Goal: Ask a question: Seek information or help from site administrators or community

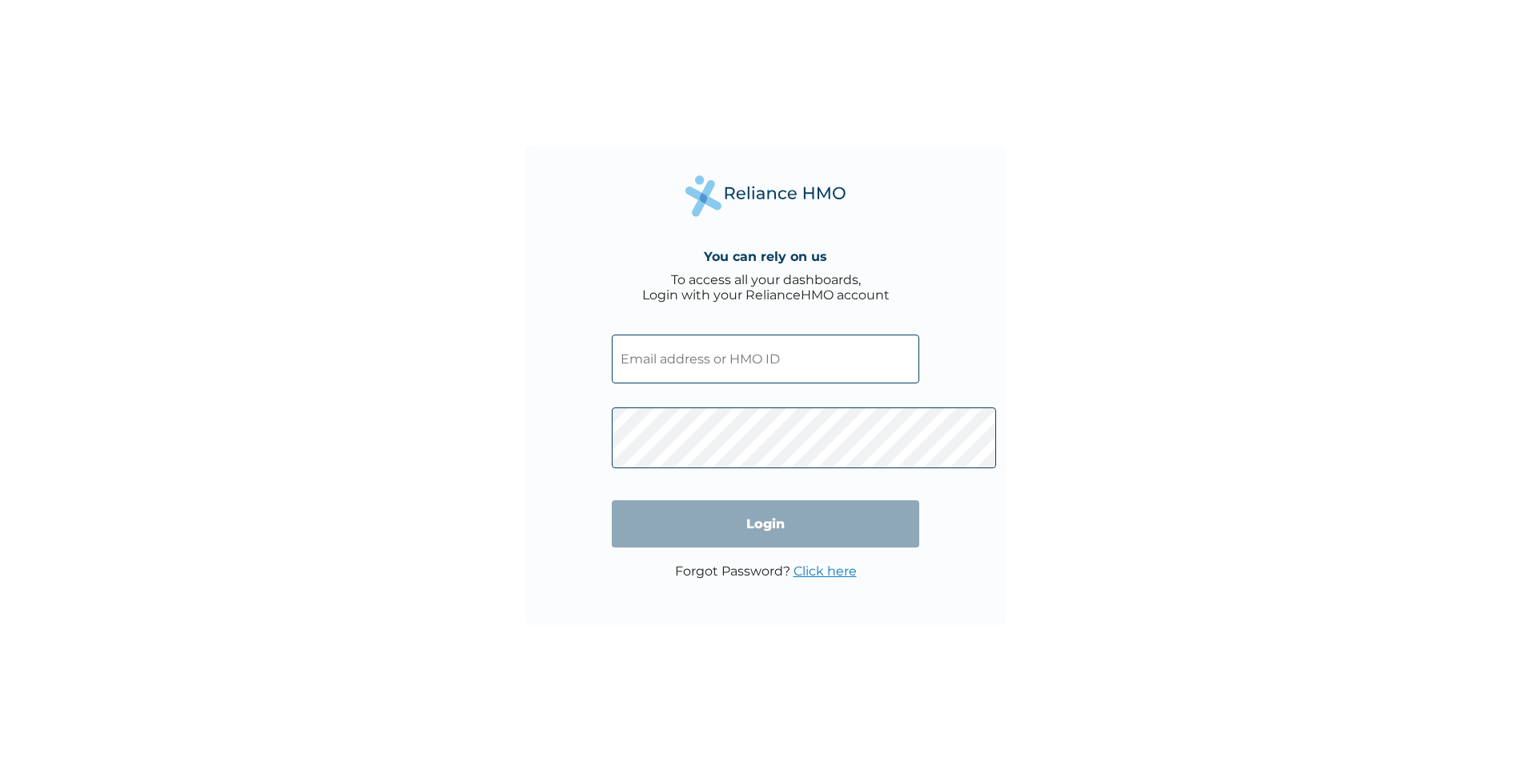
type input "RGI/10092/A"
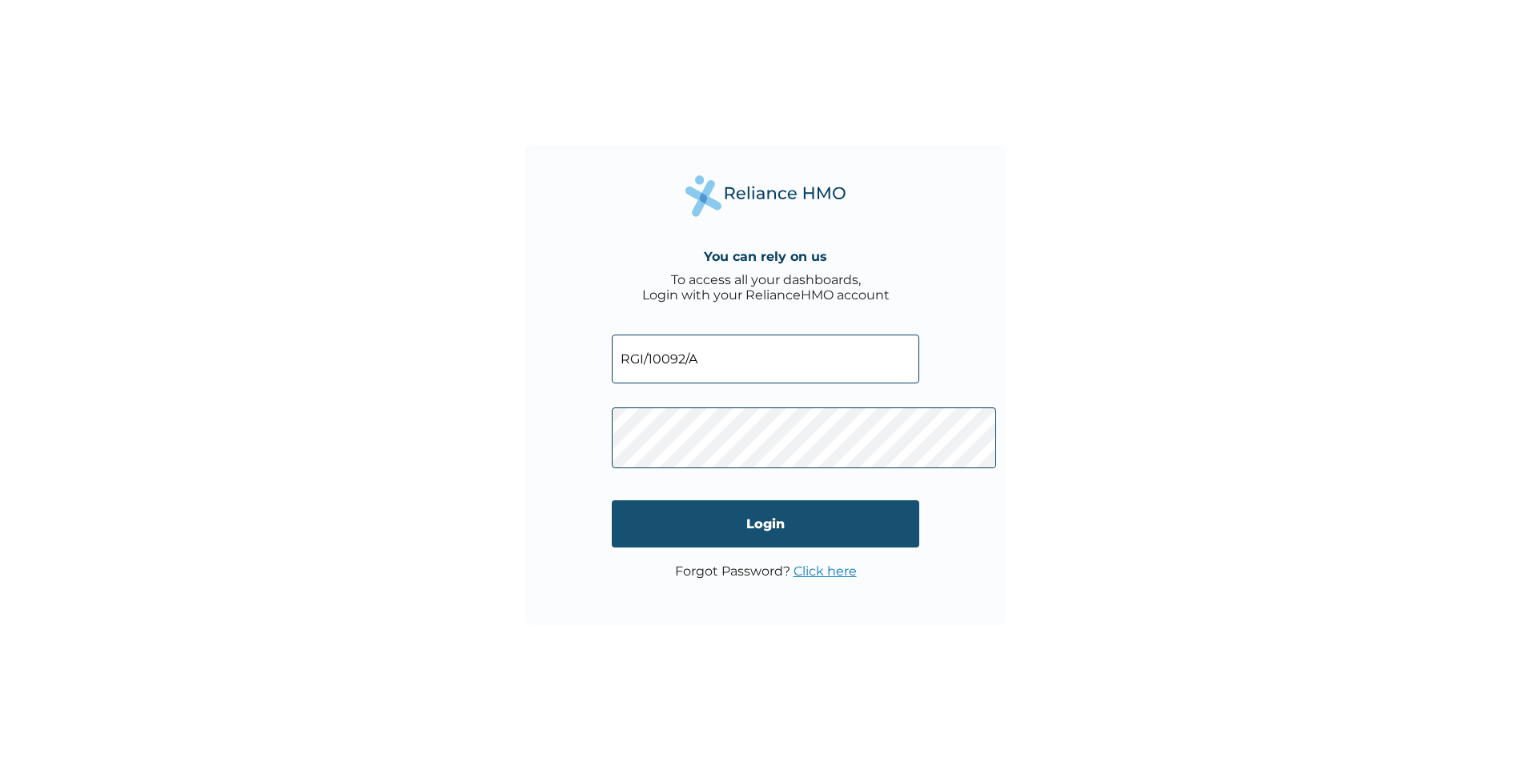
click at [783, 548] on input "Login" at bounding box center [765, 523] width 307 height 47
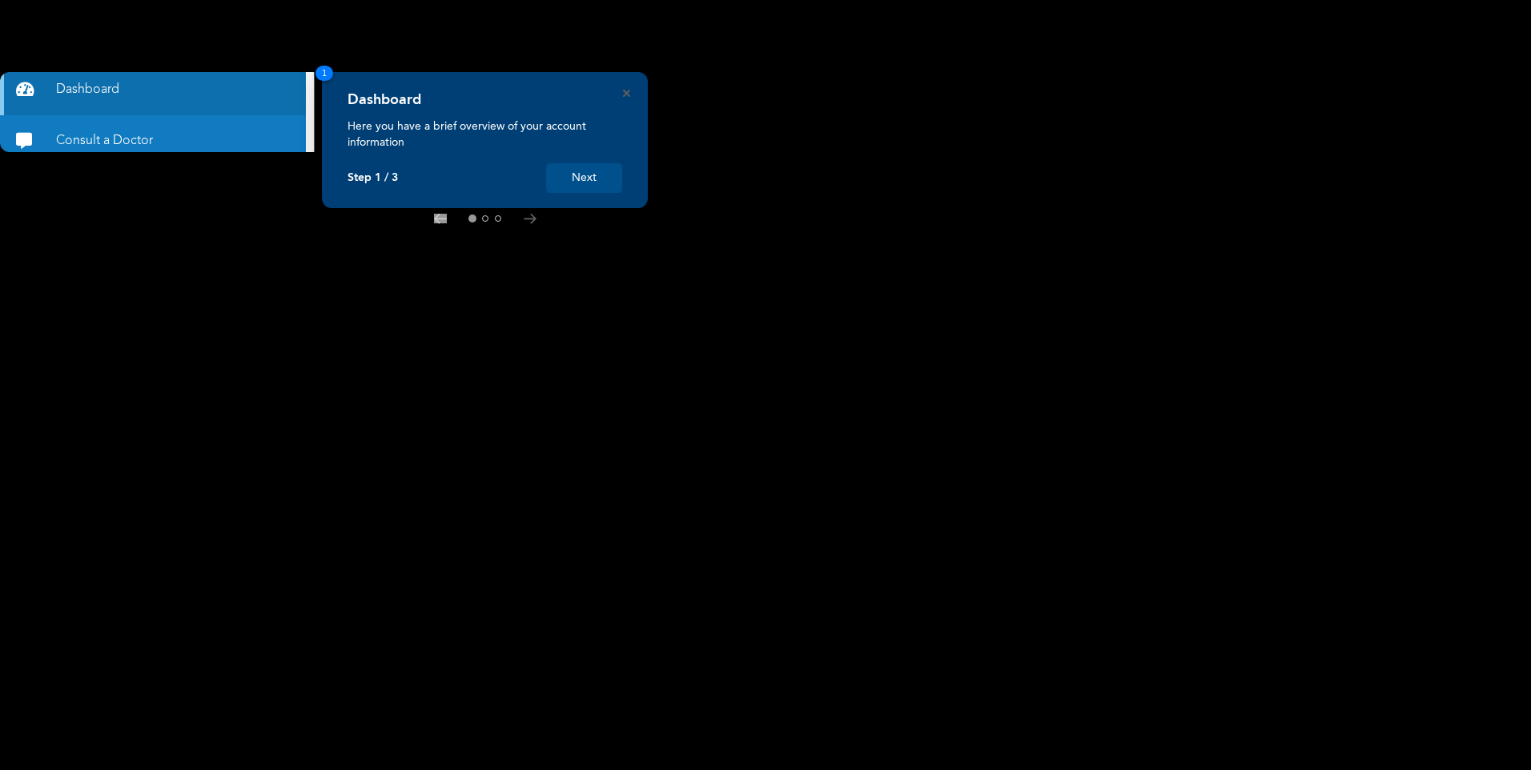
click at [603, 189] on button "Next" at bounding box center [584, 178] width 76 height 30
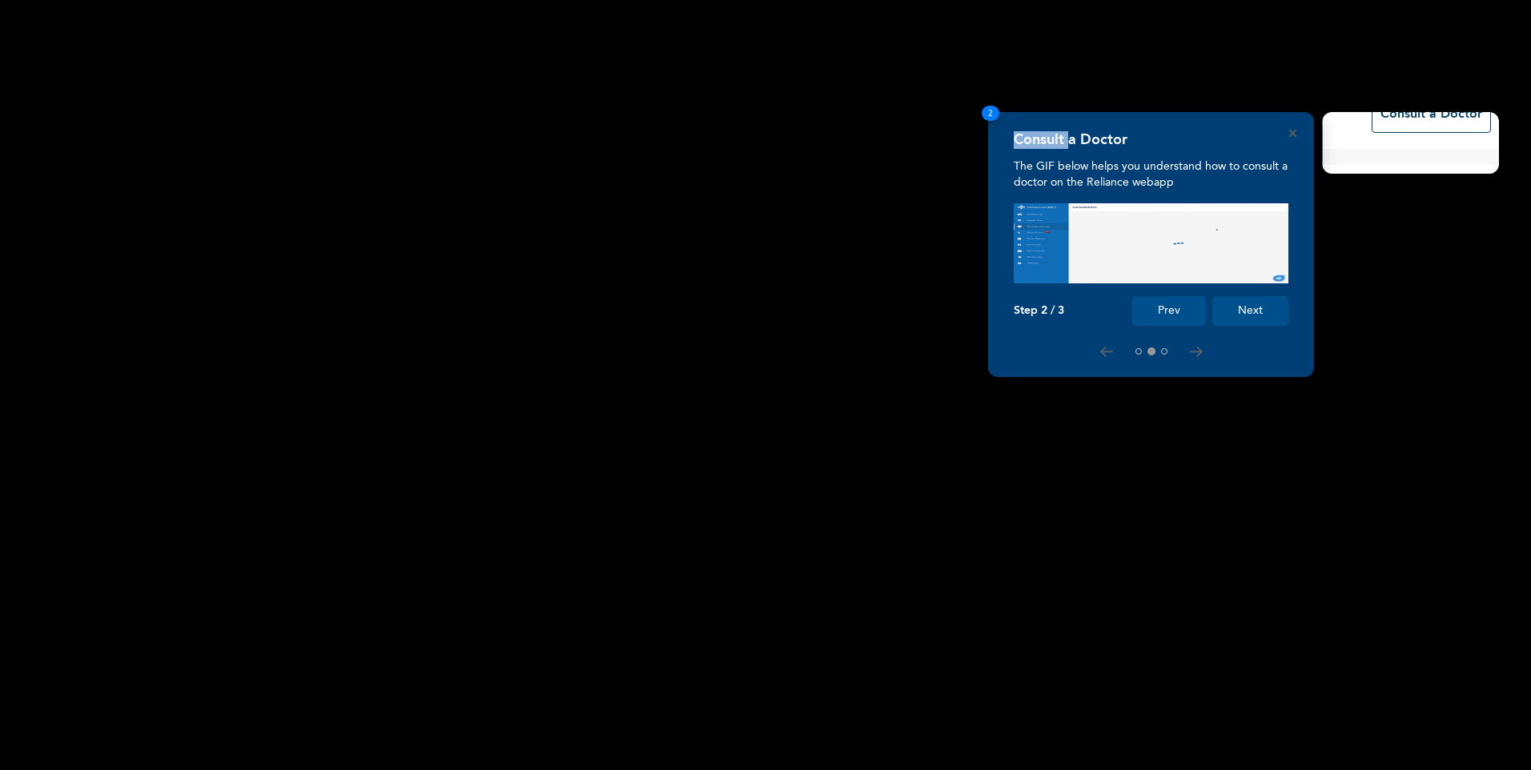
click at [603, 189] on rect at bounding box center [765, 385] width 1531 height 770
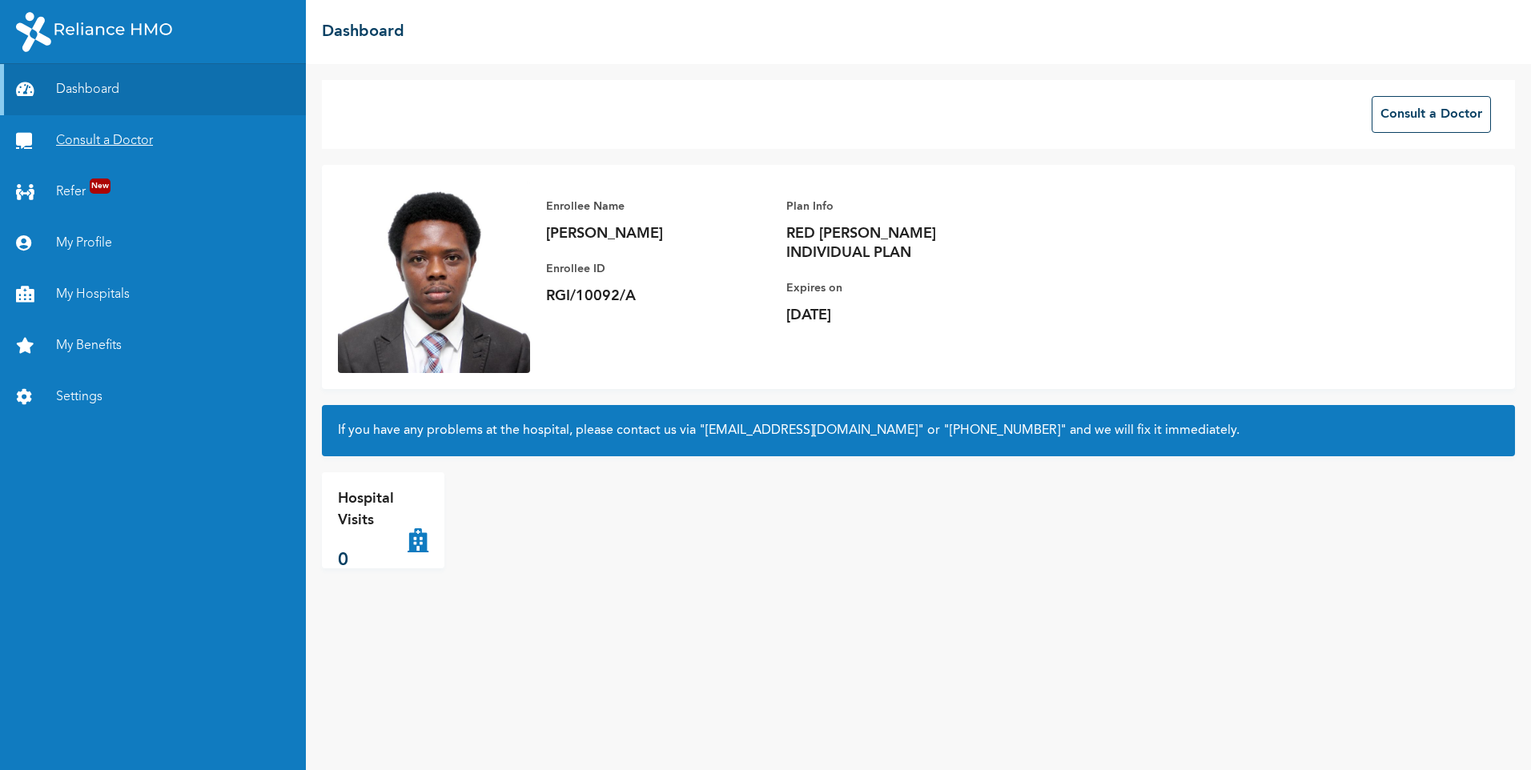
click at [94, 167] on link "Consult a Doctor" at bounding box center [153, 140] width 306 height 51
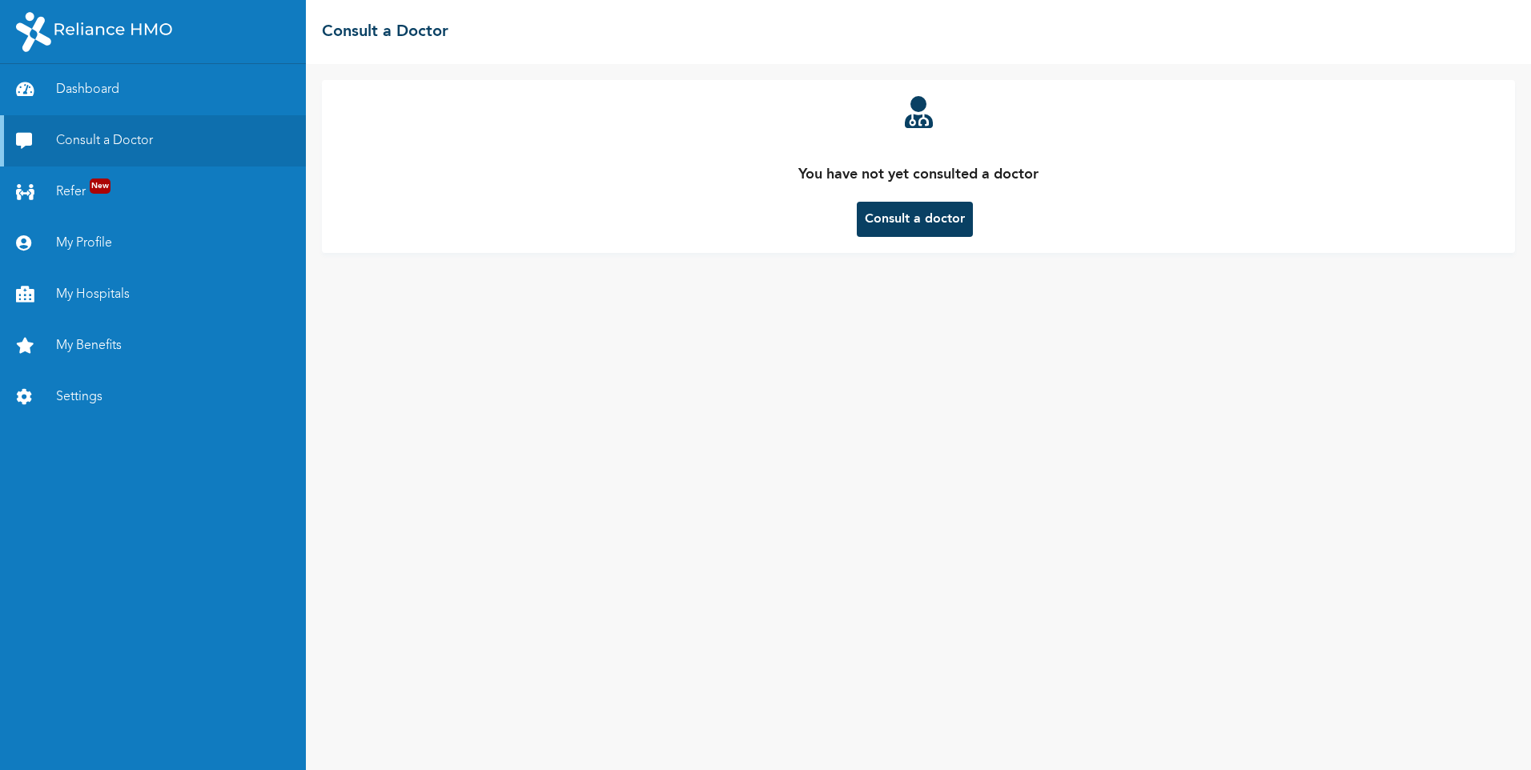
click at [914, 237] on button "Consult a doctor" at bounding box center [915, 219] width 116 height 35
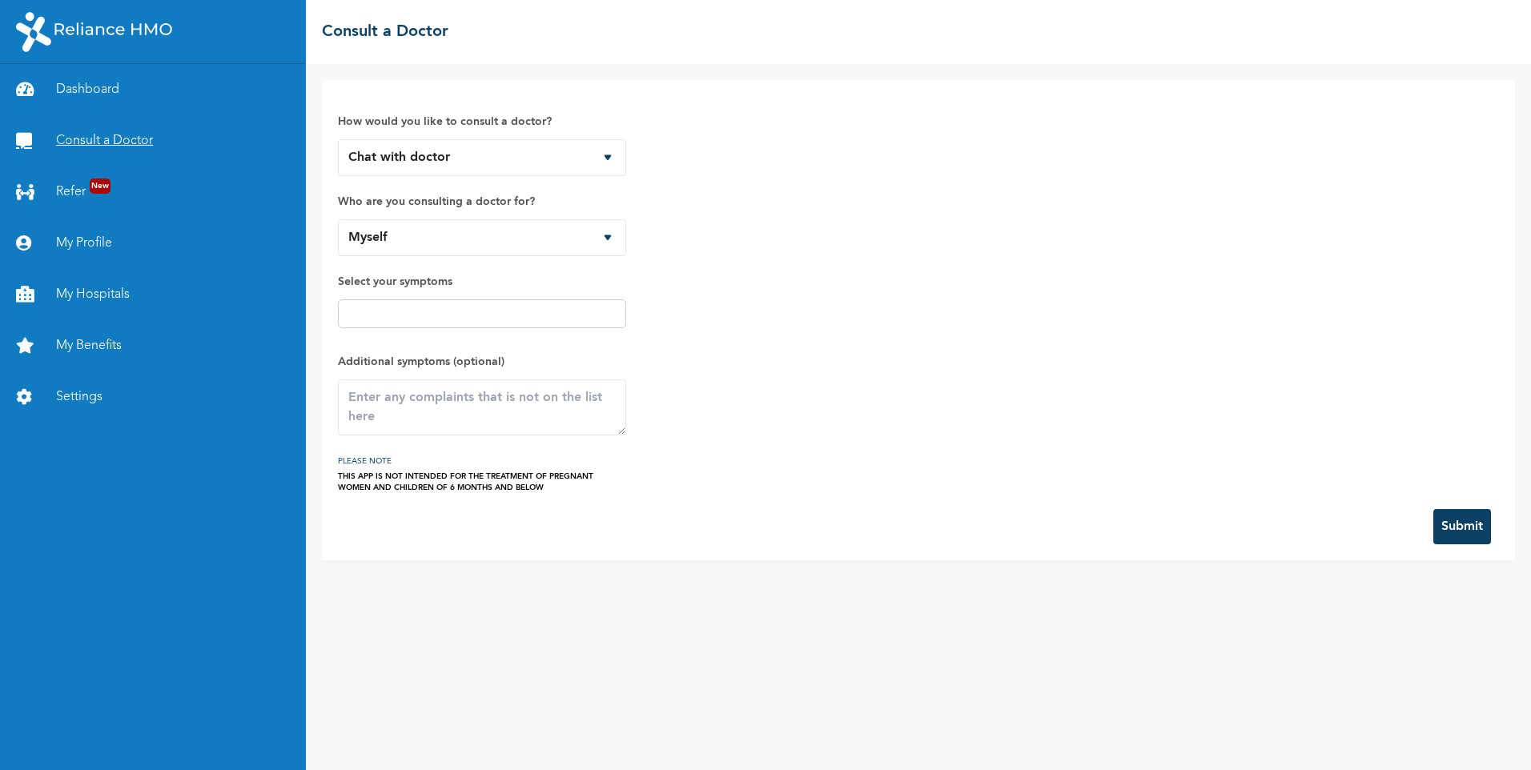
click at [151, 163] on link "Consult a Doctor" at bounding box center [153, 140] width 306 height 51
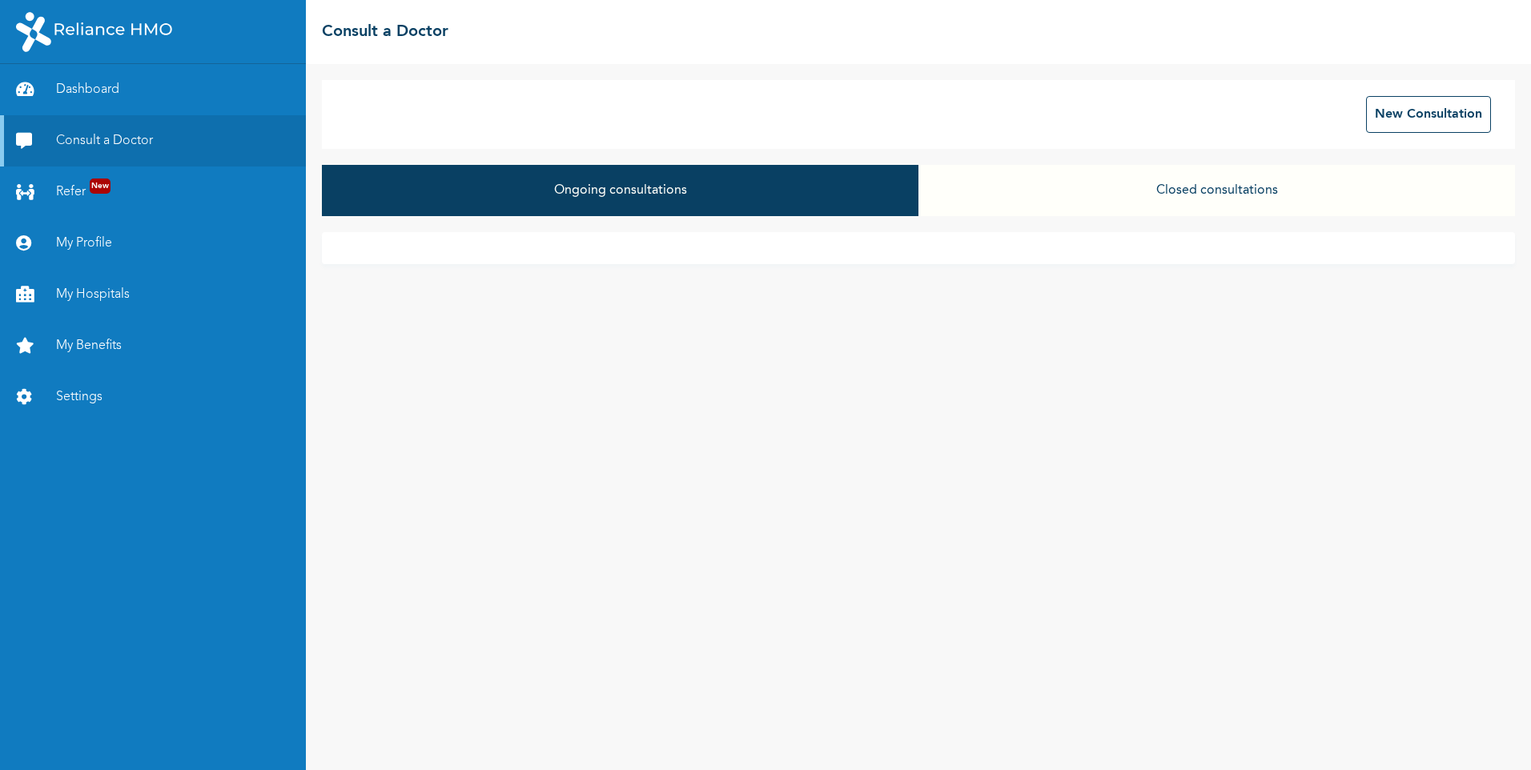
click at [927, 232] on div "Ongoing consultations Closed consultations" at bounding box center [918, 198] width 1193 height 67
click at [1191, 216] on button "Closed consultations" at bounding box center [1216, 190] width 596 height 51
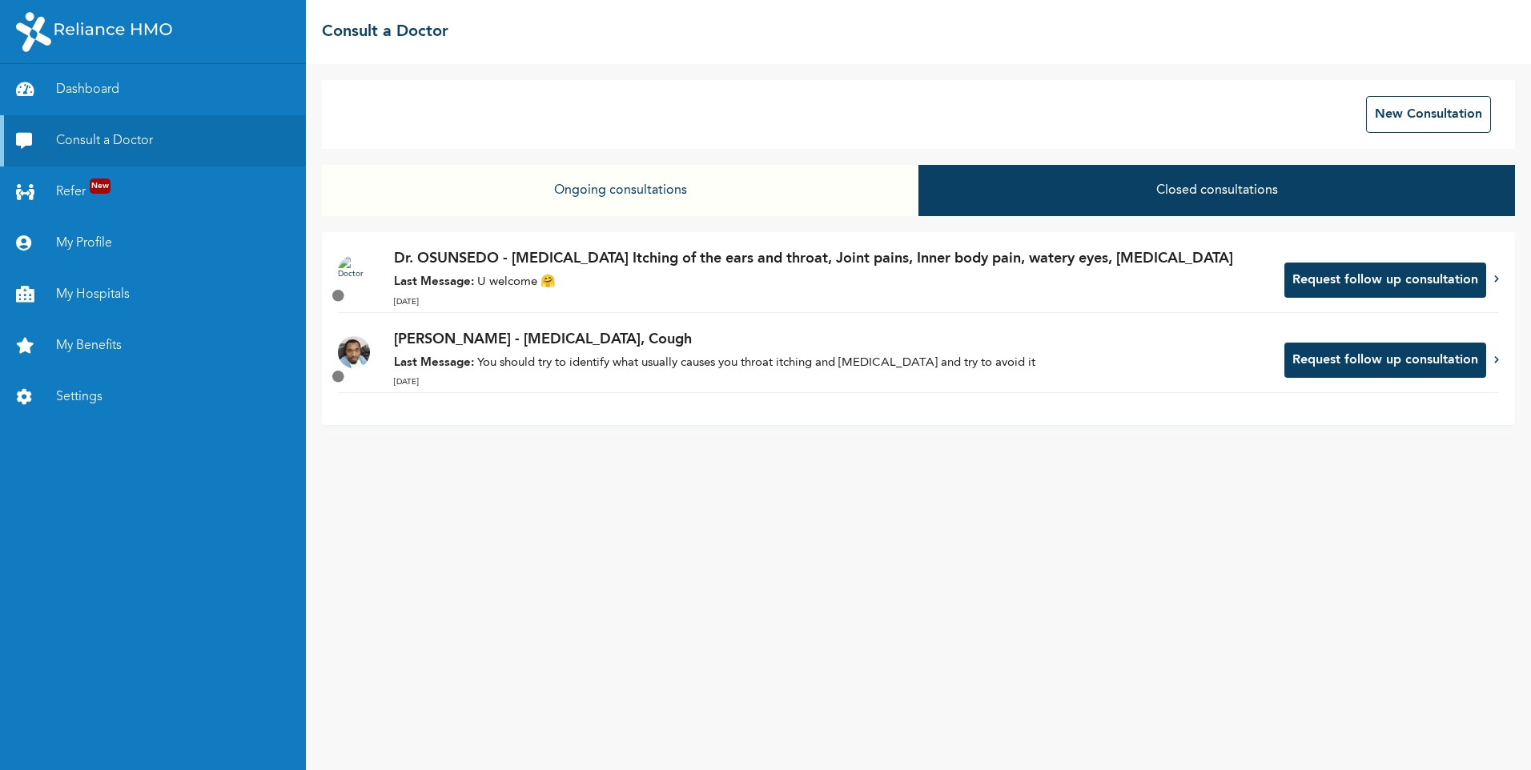
click at [586, 270] on p "Dr. OSUNSEDO - Runny nose Itching of the ears and throat, Joint pains, Inner bo…" at bounding box center [831, 259] width 874 height 22
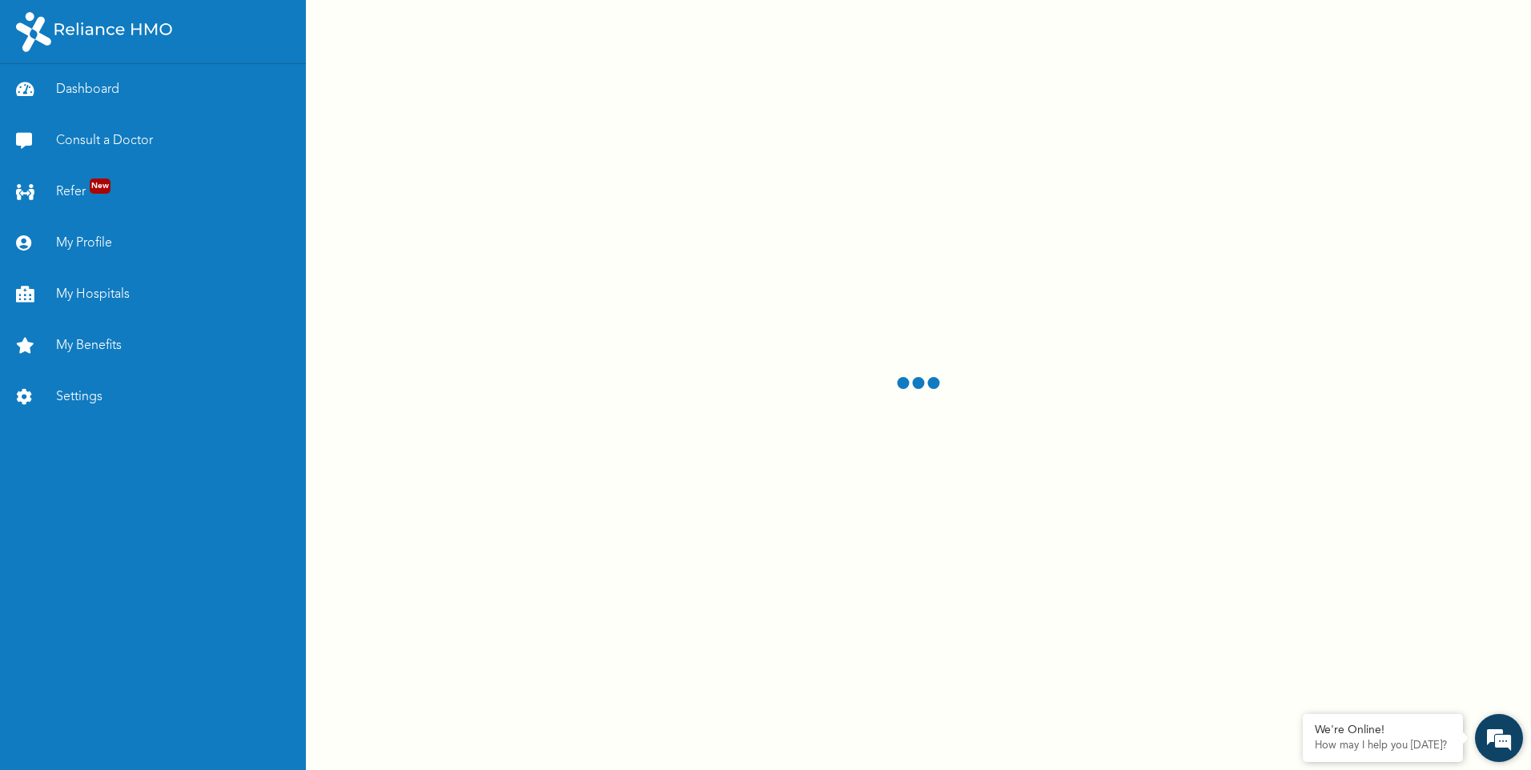
click at [1488, 736] on em at bounding box center [1498, 737] width 43 height 43
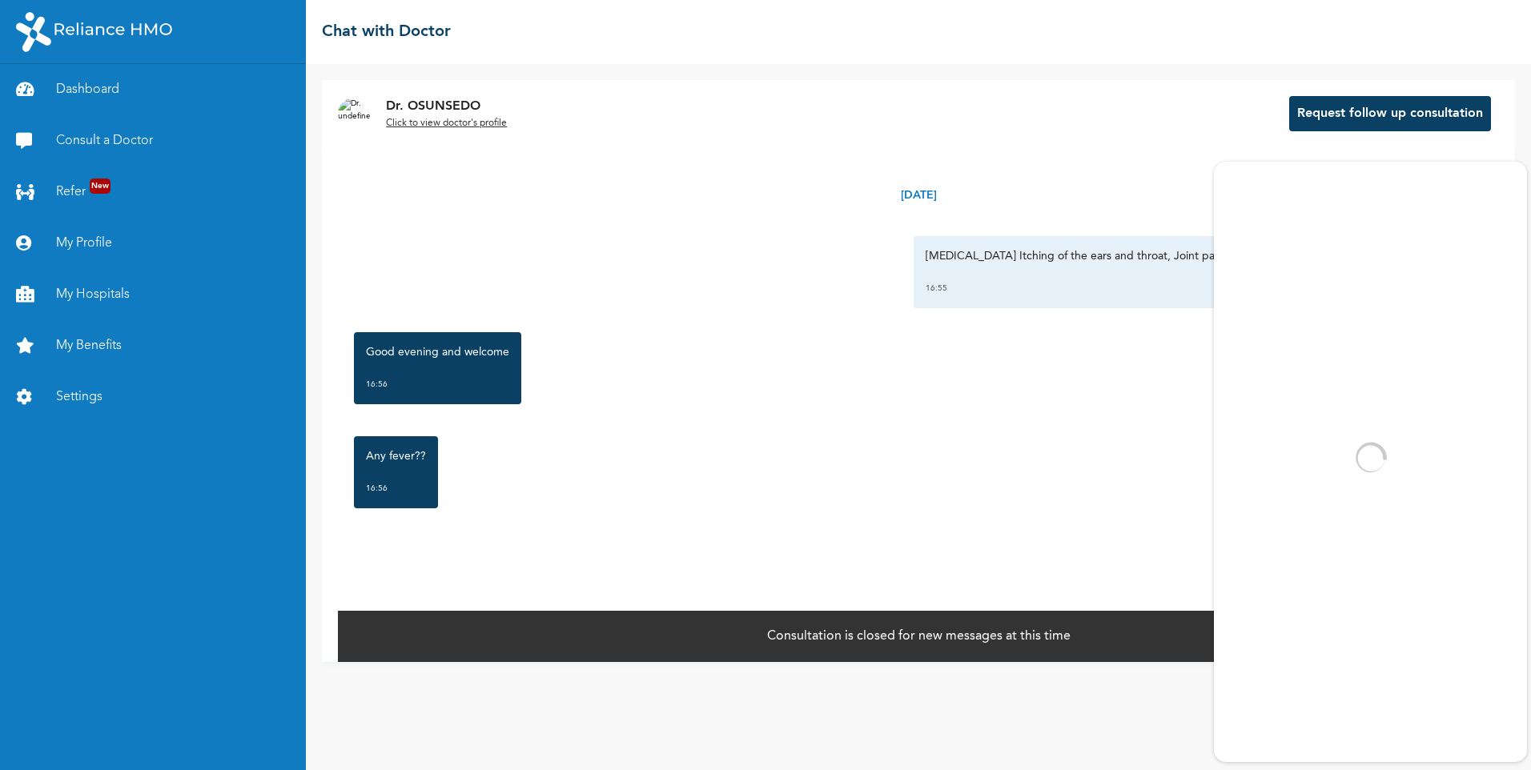
click at [1045, 412] on div "Good evening and welcome 16:56" at bounding box center [918, 368] width 1145 height 88
drag, startPoint x: 1093, startPoint y: 175, endPoint x: 1071, endPoint y: 138, distance: 43.4
click at [1071, 138] on div "Dr. OSUNSEDO Click to view doctor's profile Request follow up consultation" at bounding box center [918, 113] width 1193 height 67
drag, startPoint x: 768, startPoint y: 594, endPoint x: 757, endPoint y: 479, distance: 115.8
click at [757, 479] on div "Sunday, September 14th 2025 Runny nose Itching of the ears and throat, Joint pa…" at bounding box center [918, 378] width 1161 height 462
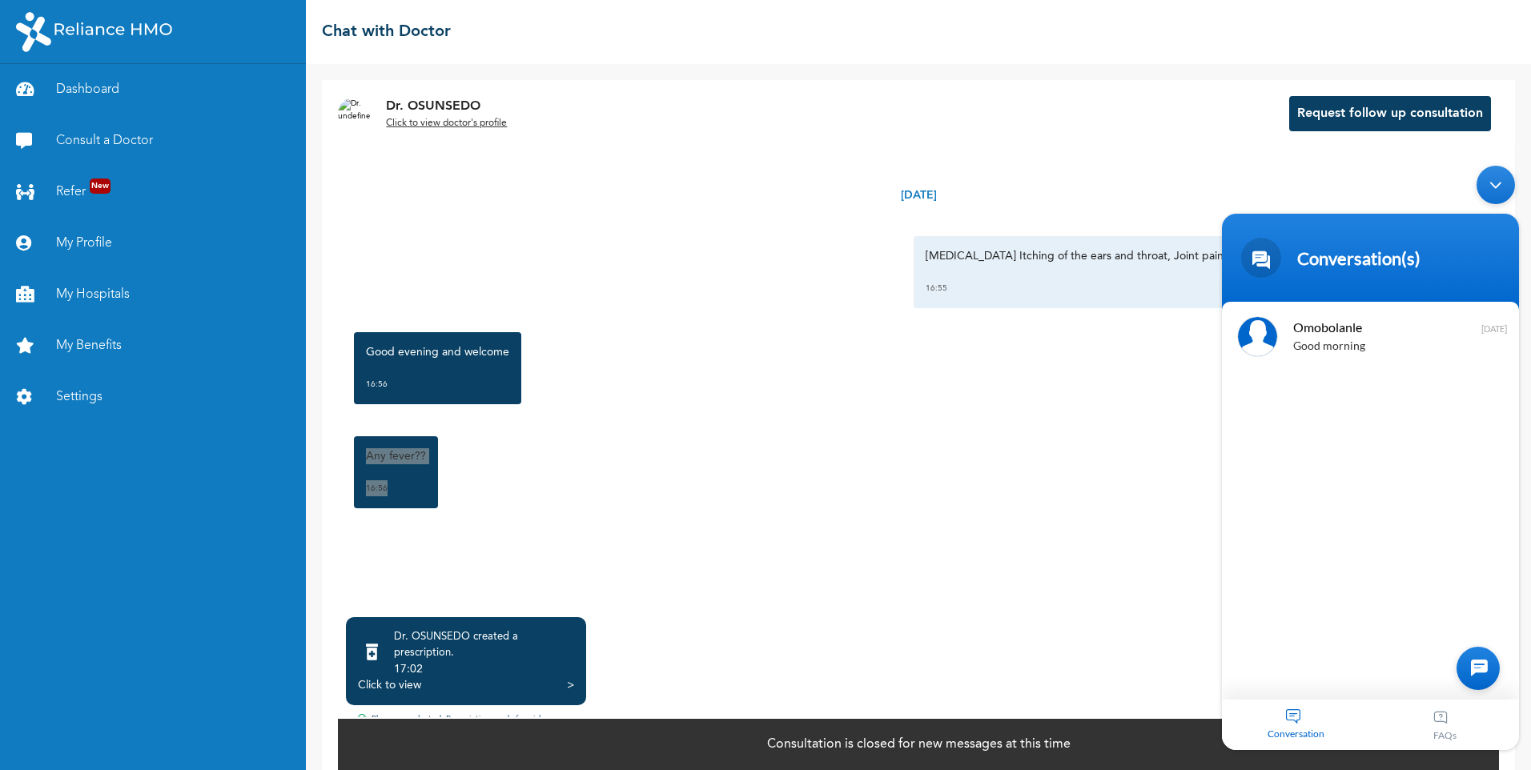
click at [1462, 653] on div at bounding box center [1477, 668] width 43 height 43
type textarea "Good Morning"
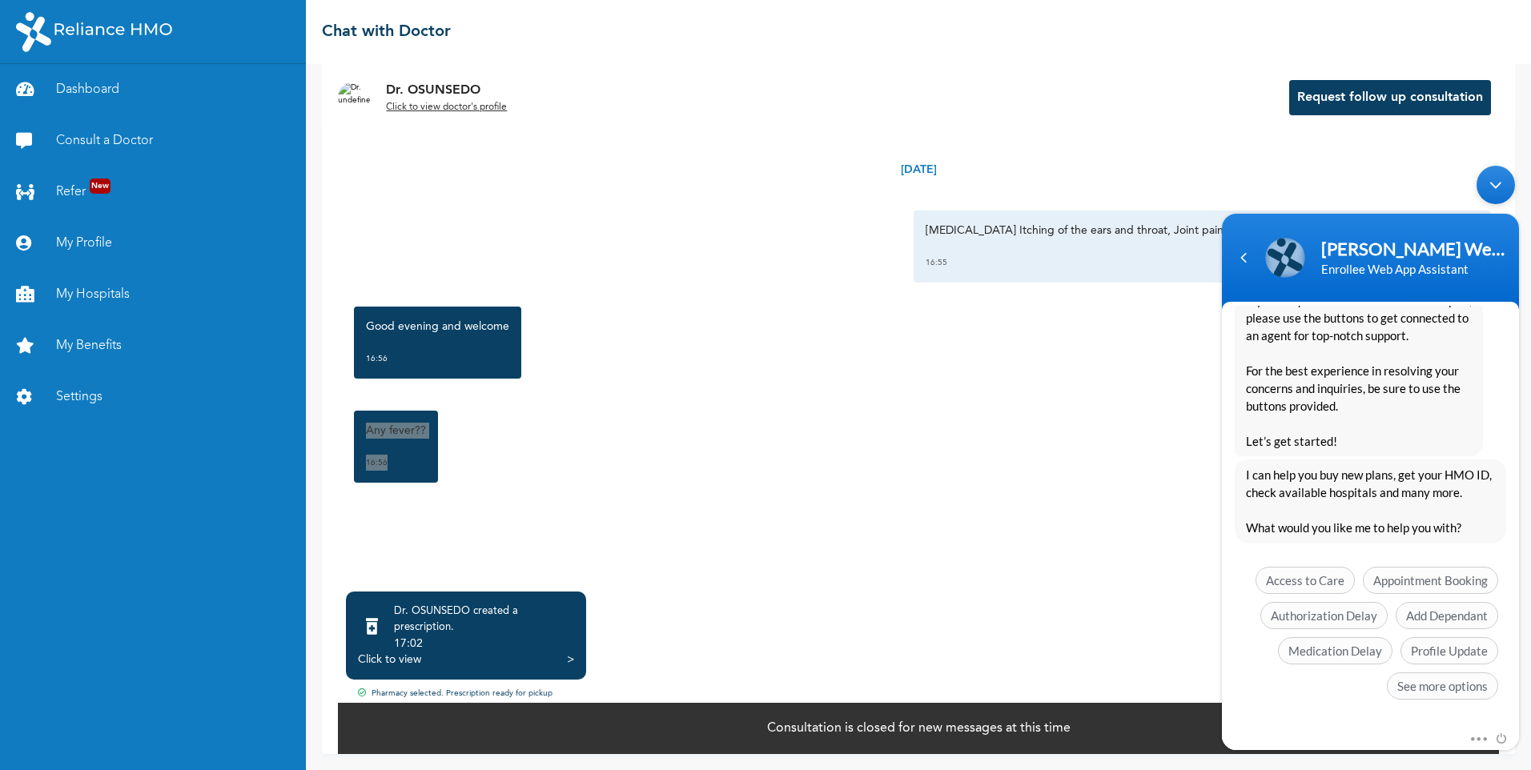
scroll to position [107, 0]
click at [1459, 691] on span "See more options" at bounding box center [1442, 685] width 111 height 27
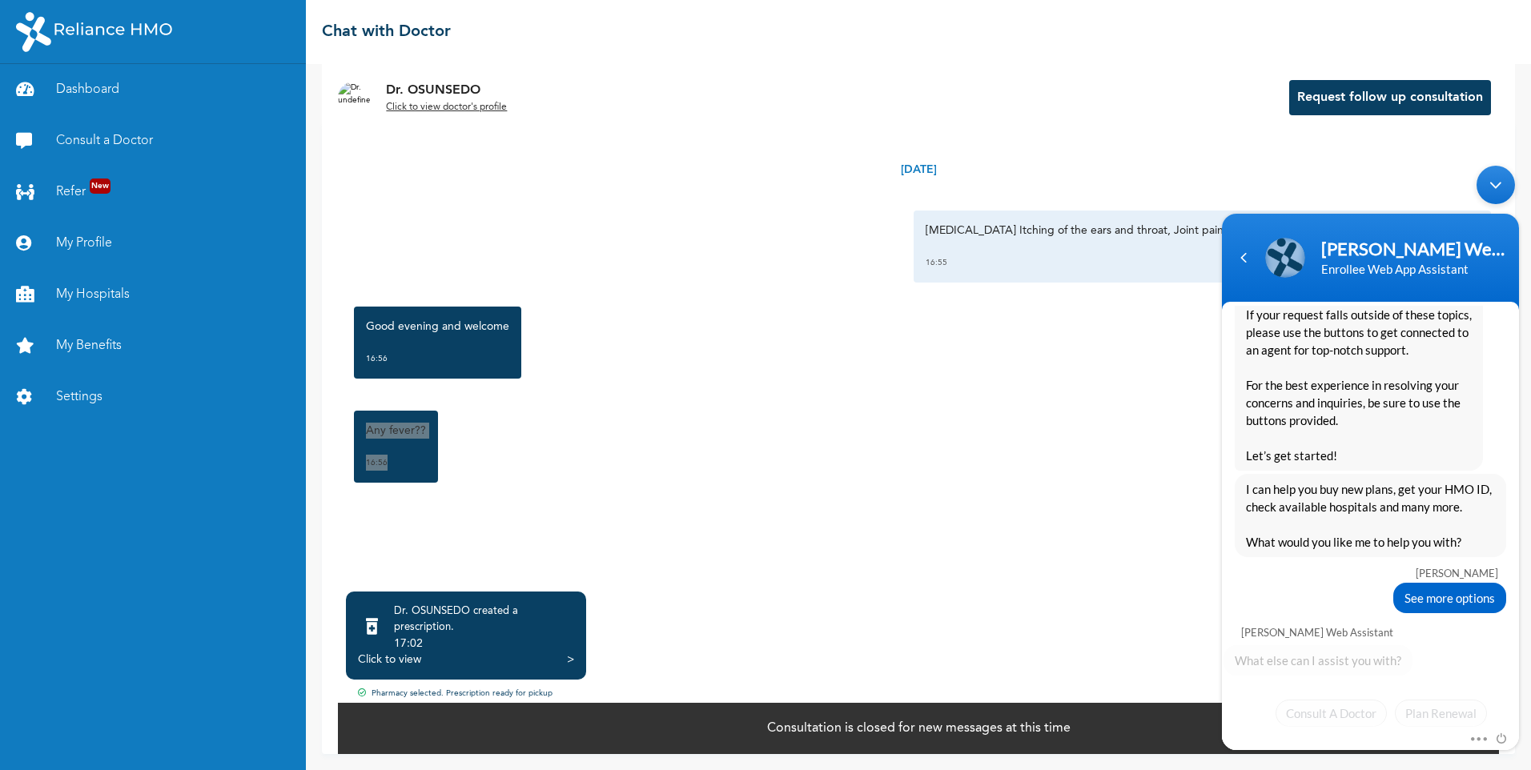
scroll to position [411, 0]
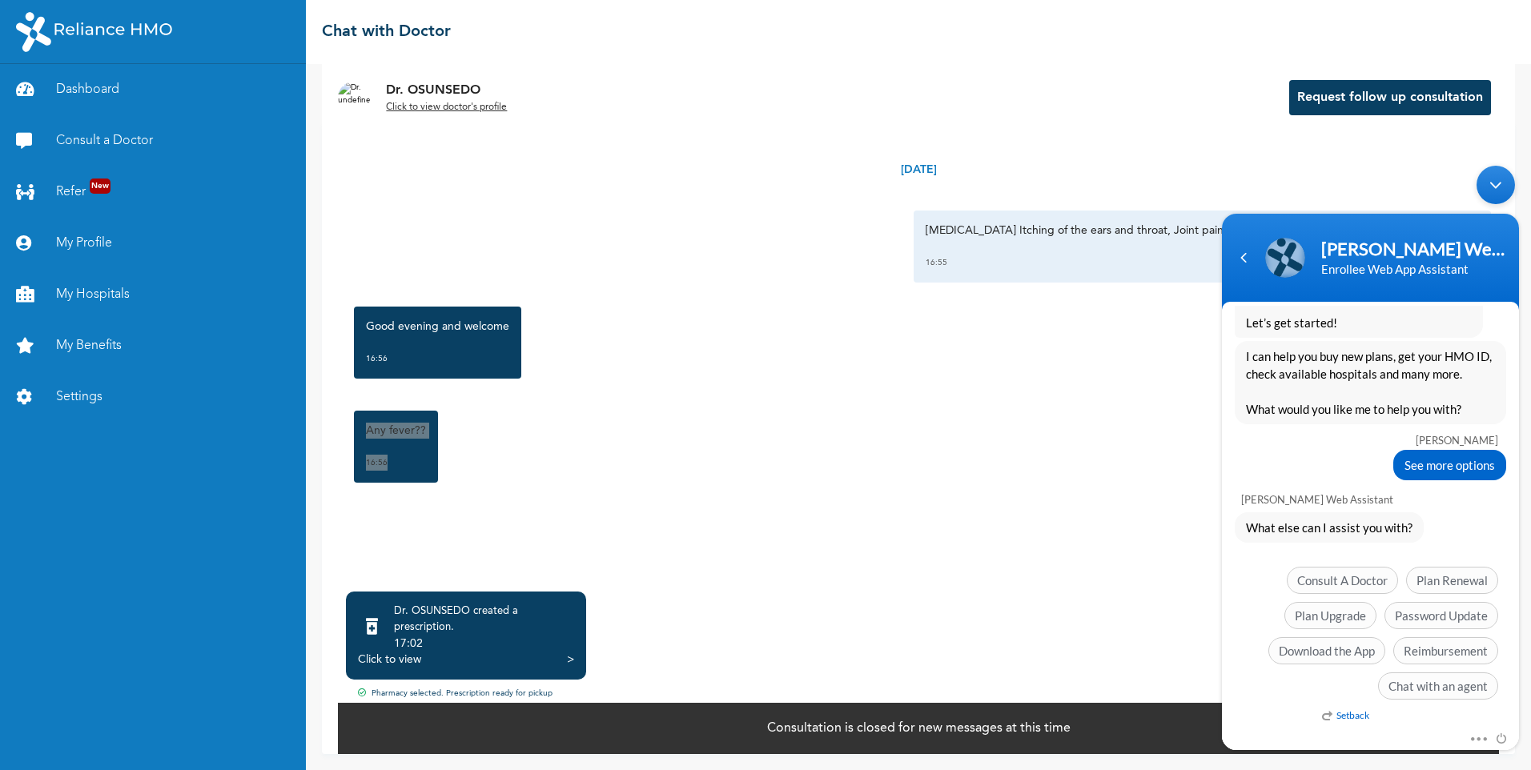
drag, startPoint x: 1523, startPoint y: 648, endPoint x: 1523, endPoint y: 660, distance: 12.8
click at [1523, 660] on body "Naomi Enrollee Web Assistant Enrollee Web App Assistant k.abe Good Morning Naom…" at bounding box center [1370, 458] width 313 height 600
click at [1349, 651] on span "Download the App" at bounding box center [1326, 650] width 117 height 27
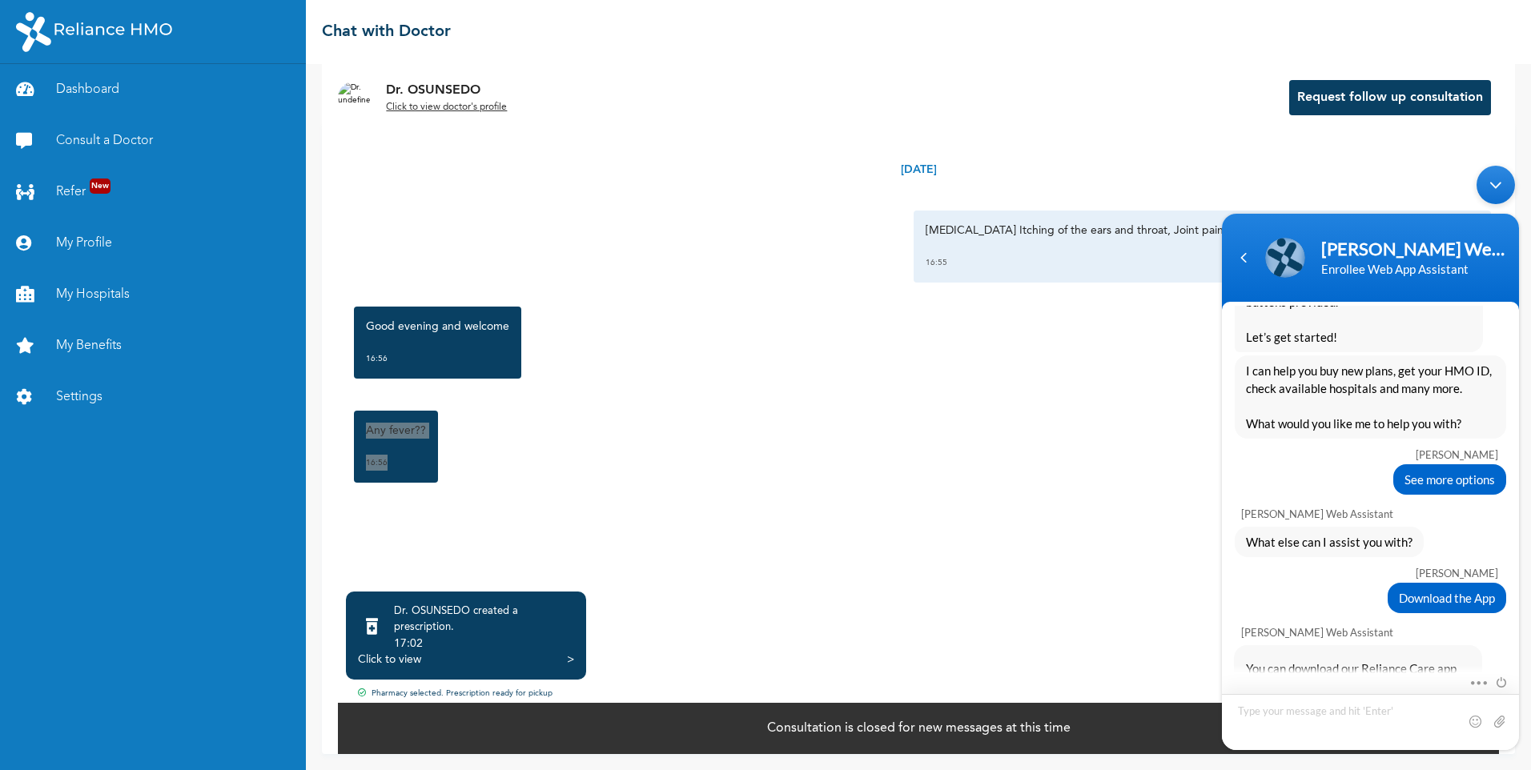
scroll to position [909, 0]
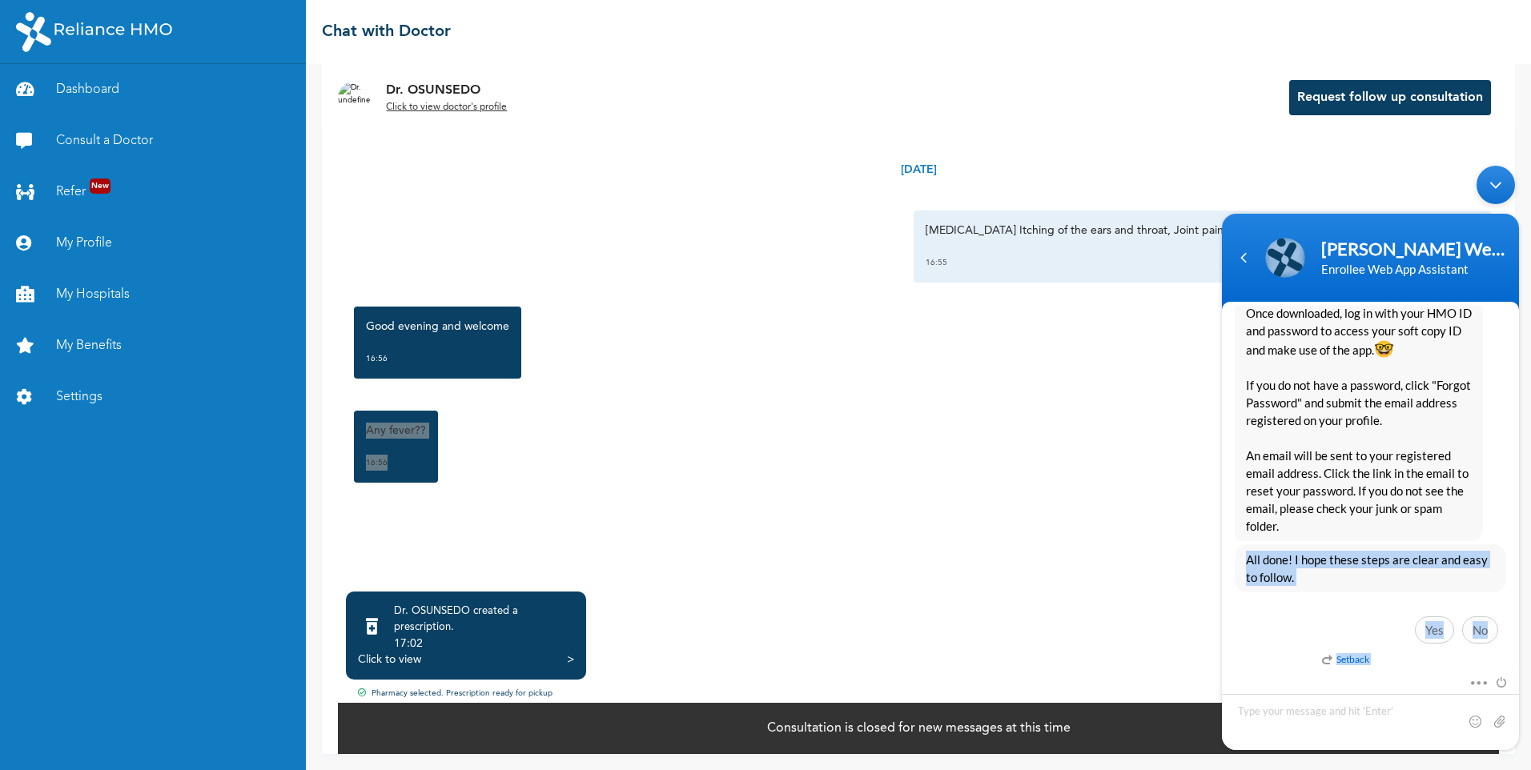
drag, startPoint x: 1519, startPoint y: 576, endPoint x: 1515, endPoint y: 536, distance: 40.2
click at [1515, 536] on body "Naomi Enrollee Web Assistant Enrollee Web App Assistant k.abe Good Morning Naom…" at bounding box center [1370, 458] width 313 height 600
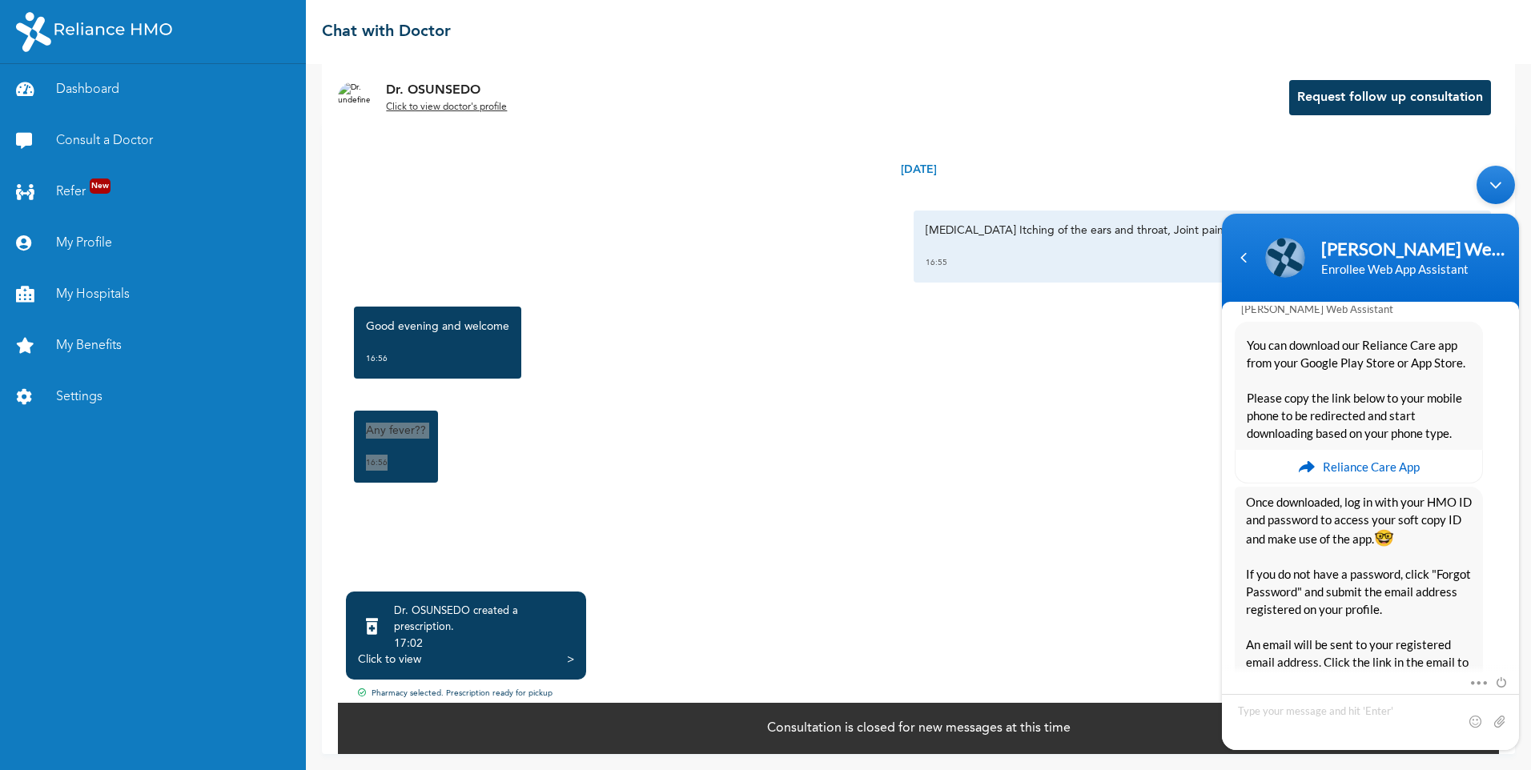
scroll to position [723, 0]
click at [1306, 465] on div "Reliance Care App" at bounding box center [1358, 464] width 248 height 34
drag, startPoint x: 1519, startPoint y: 616, endPoint x: 1524, endPoint y: 630, distance: 15.2
click at [1524, 630] on body "Naomi Enrollee Web Assistant Enrollee Web App Assistant k.abe Good Morning Naom…" at bounding box center [1370, 458] width 313 height 600
click at [1485, 687] on div at bounding box center [1487, 682] width 38 height 18
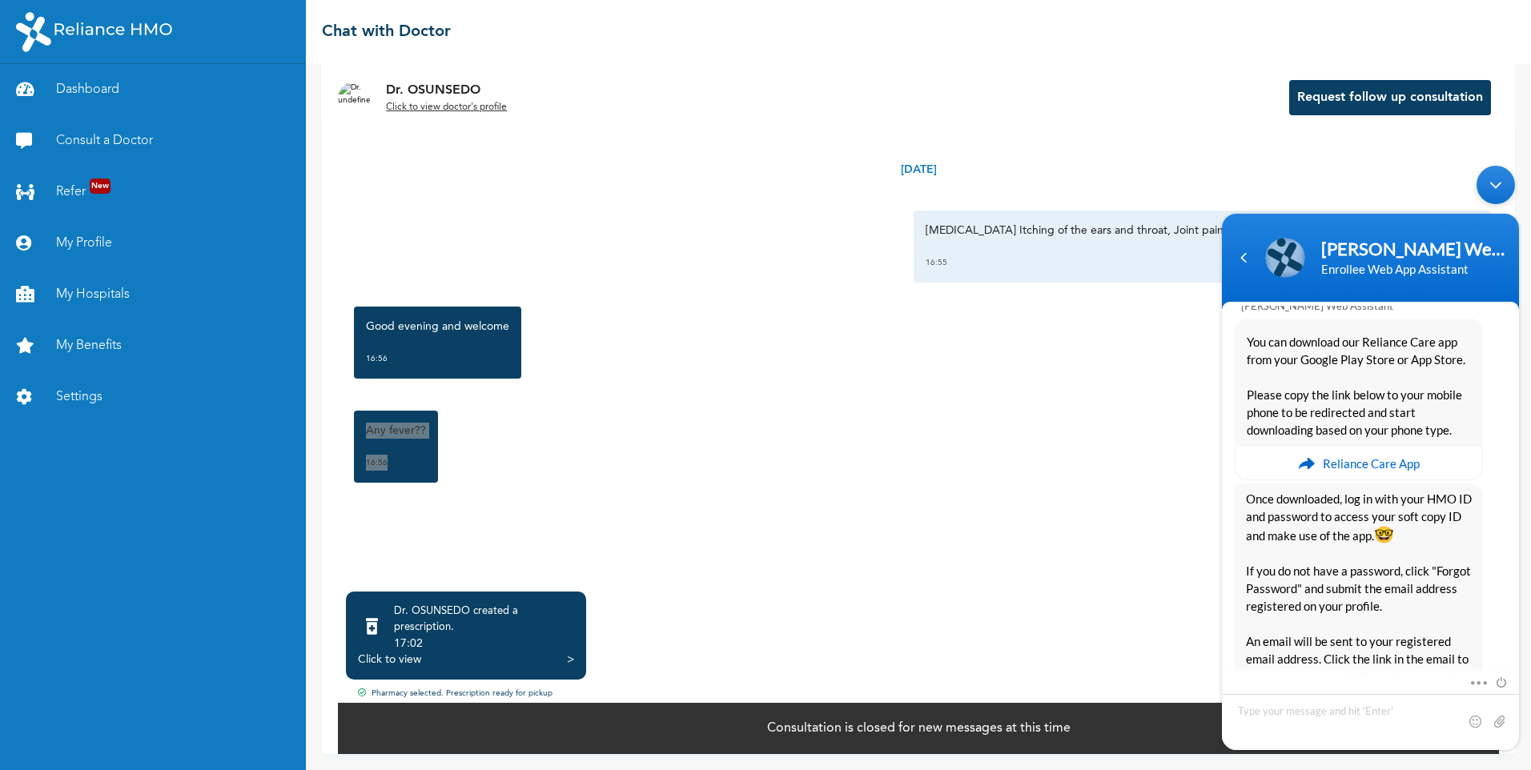
click at [1480, 679] on div at bounding box center [1487, 682] width 38 height 18
click at [1480, 682] on span at bounding box center [1474, 680] width 12 height 14
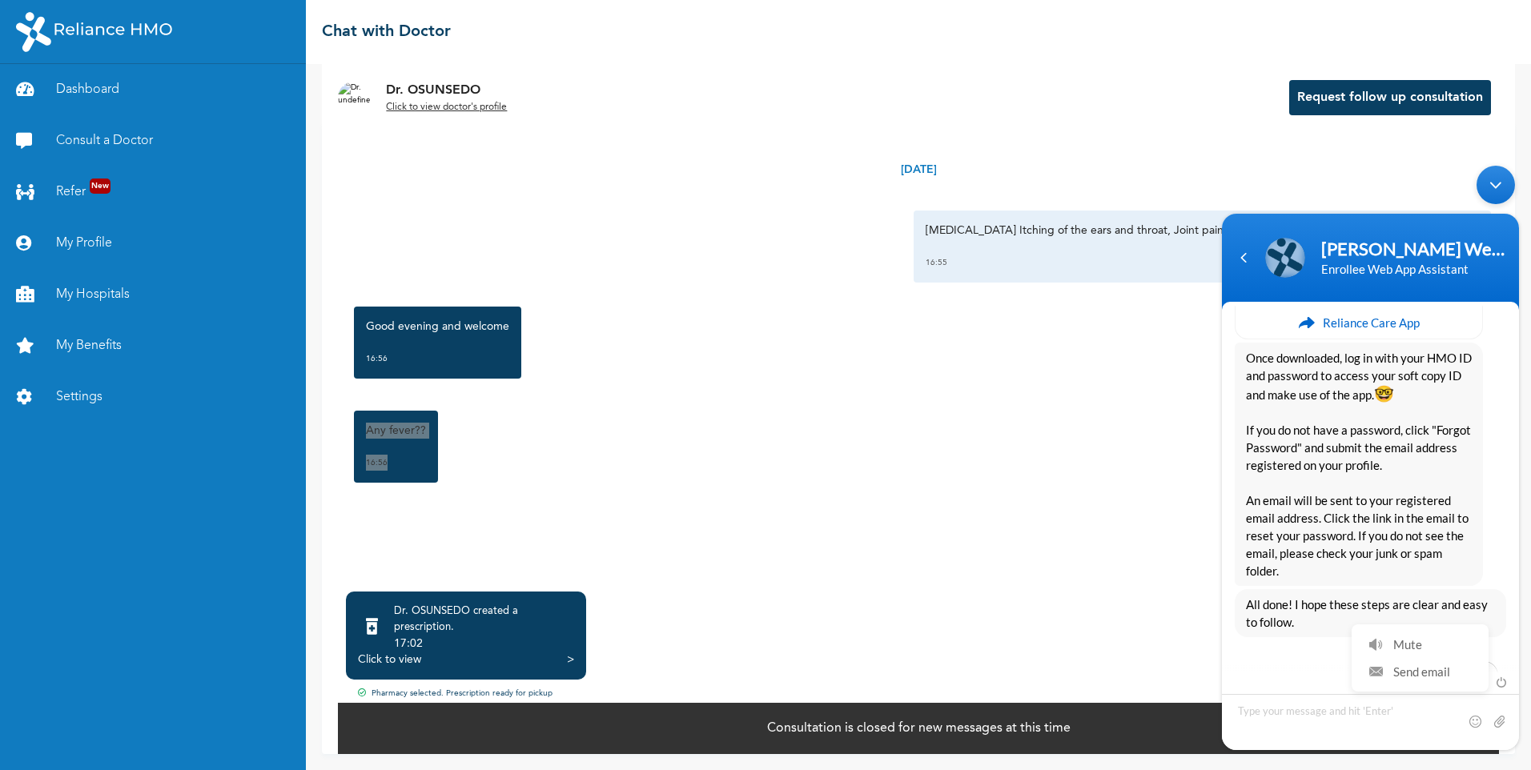
scroll to position [909, 0]
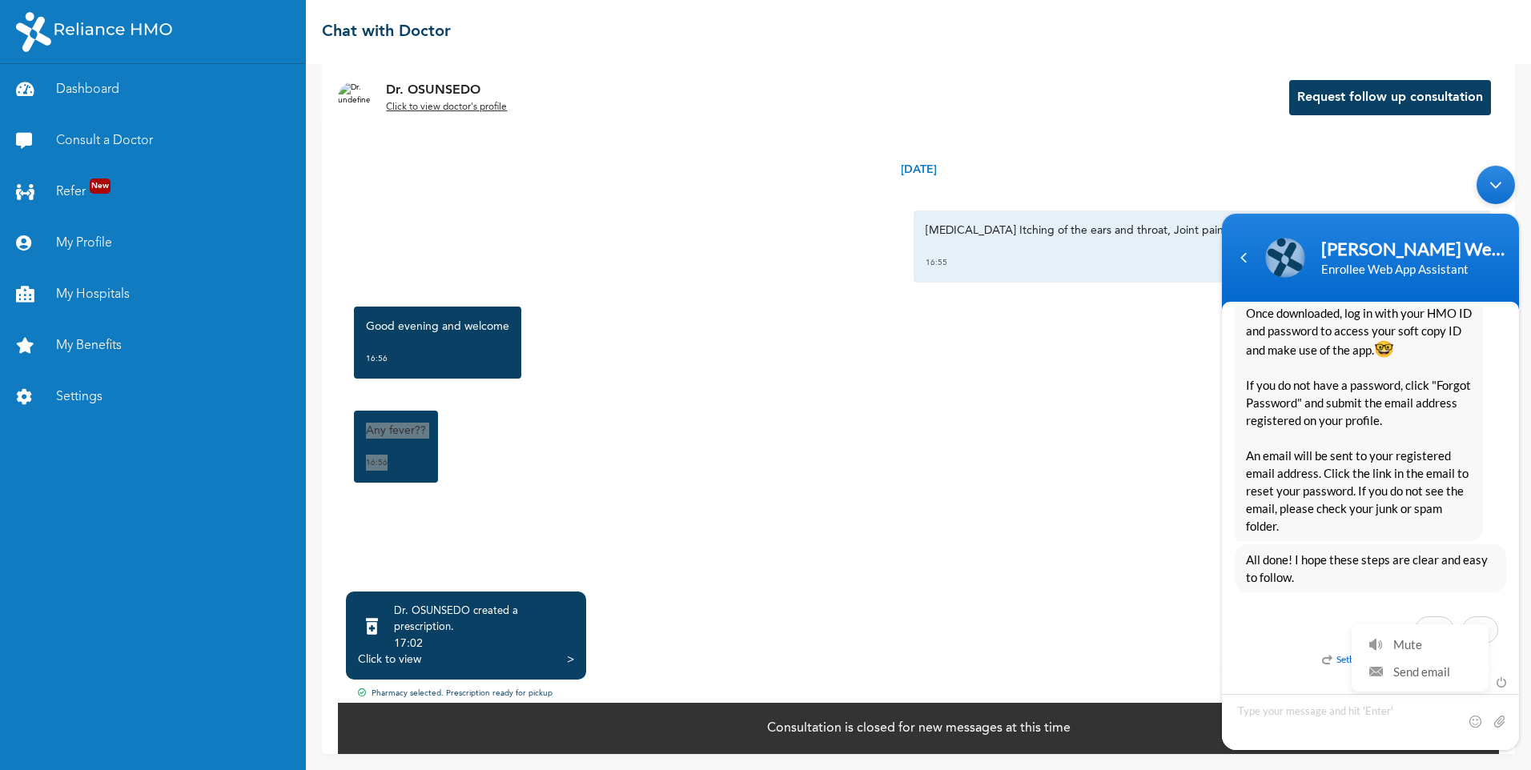
click at [1301, 604] on div "All done! I hope these steps are clear and easy to follow. Setback Yes No" at bounding box center [1370, 597] width 297 height 107
click at [1432, 633] on span "Yes" at bounding box center [1434, 629] width 39 height 27
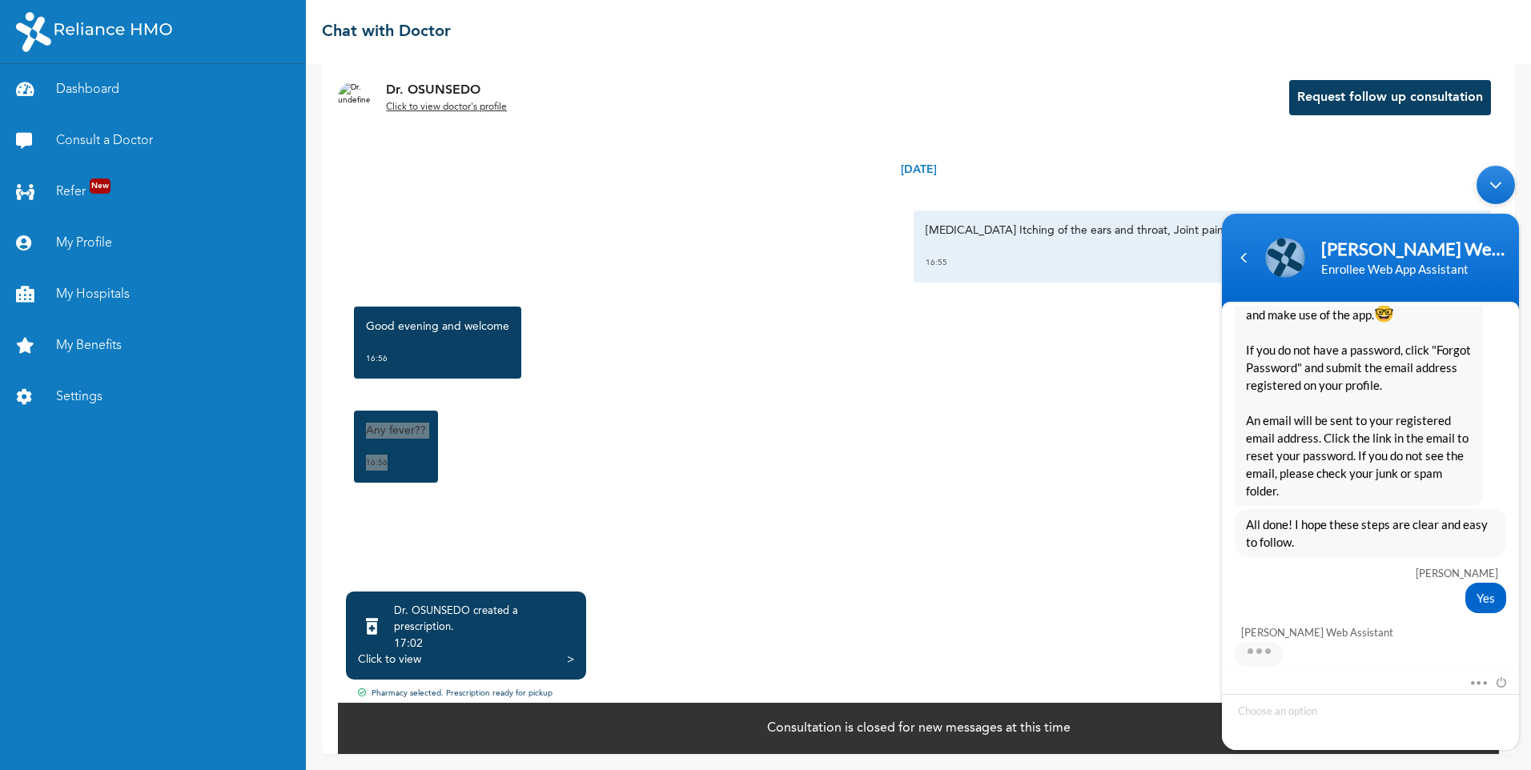
click at [1517, 681] on div "Mute Send email" at bounding box center [1370, 683] width 297 height 21
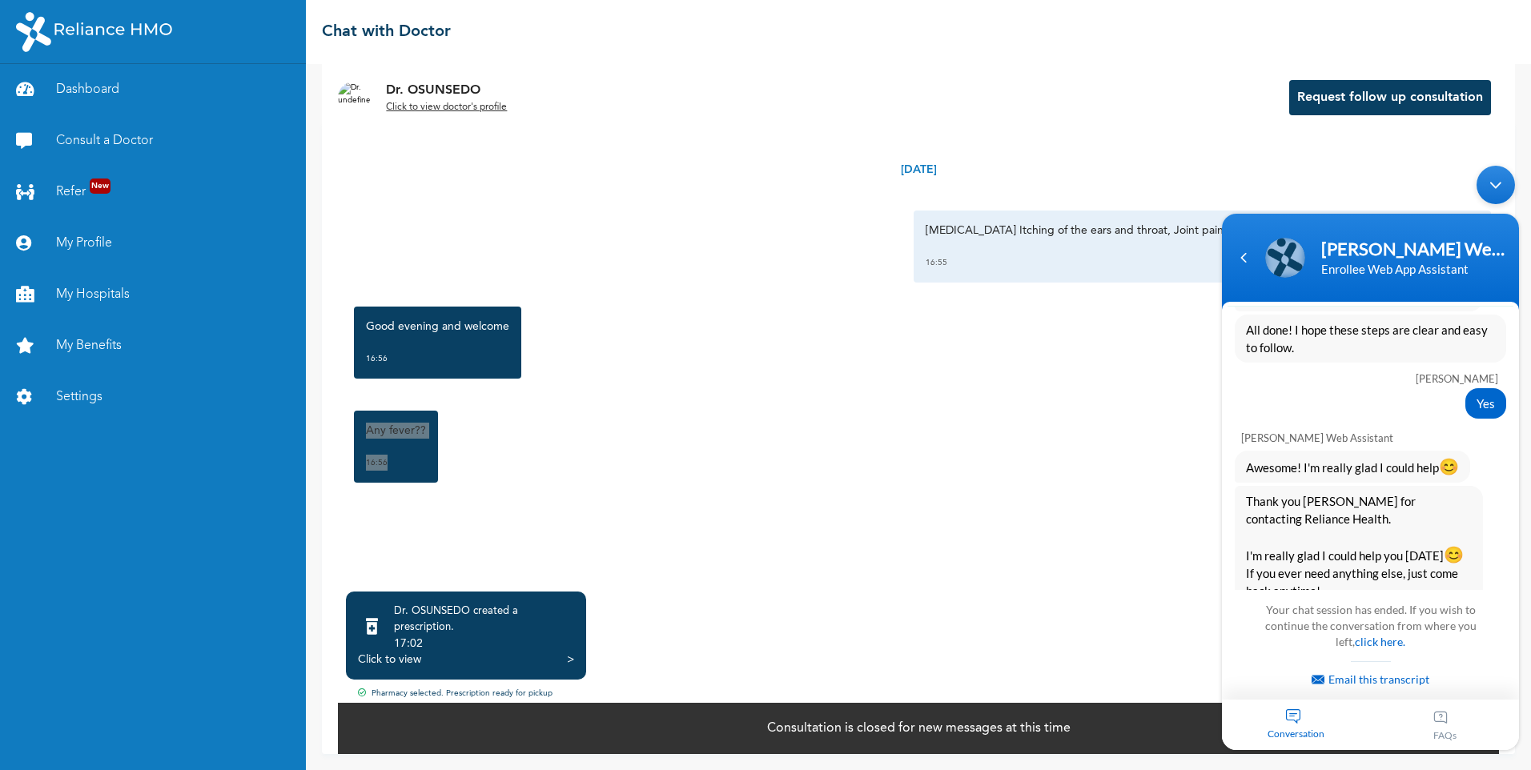
scroll to position [1334, 0]
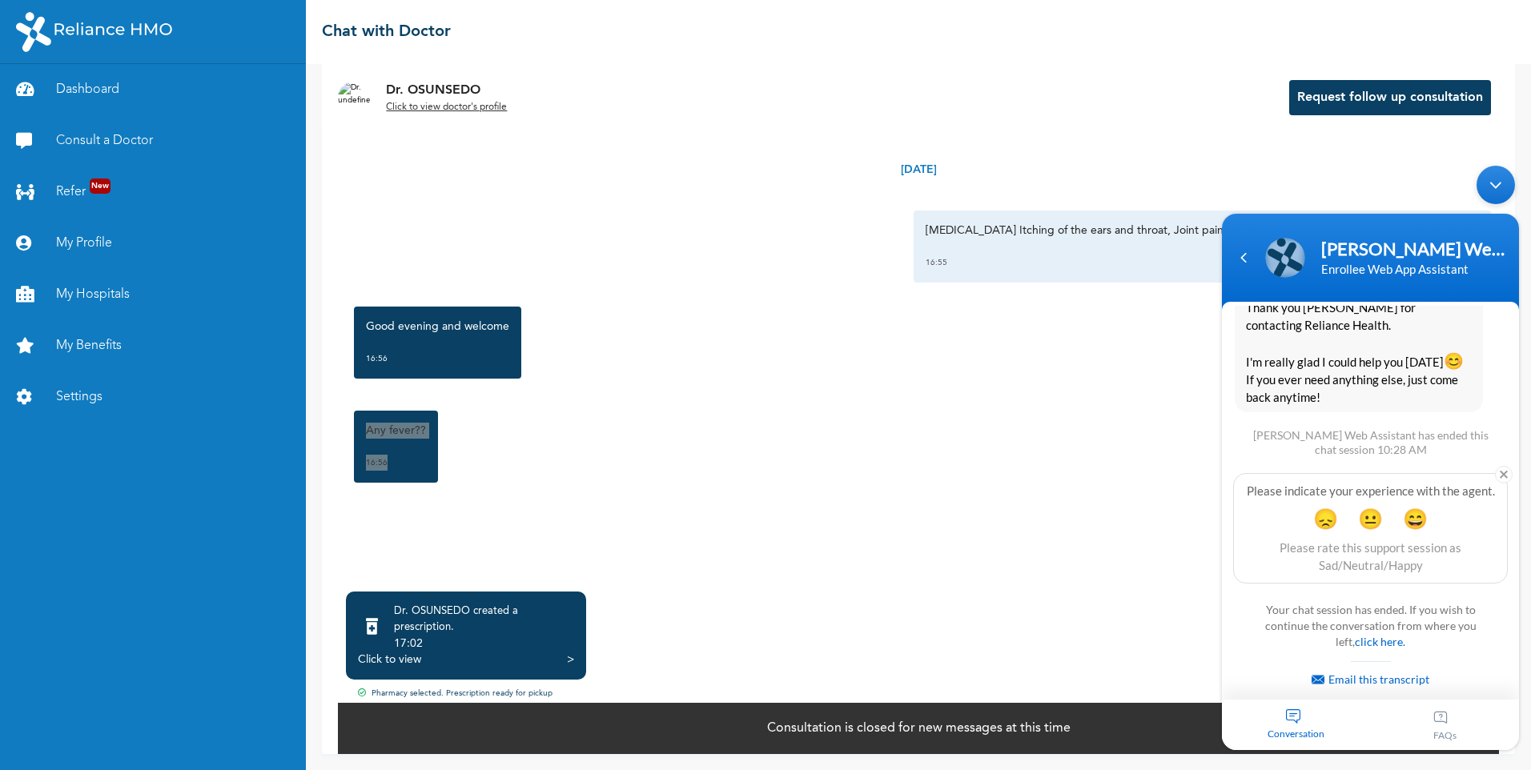
click at [1517, 626] on section "k.abe Good Morning Naomi Enrollee Web Assistant Hello K.abe Welcome to Reliance…" at bounding box center [1370, 501] width 297 height 398
click at [1511, 645] on section "k.abe Good Morning Naomi Enrollee Web Assistant Hello K.abe Welcome to Reliance…" at bounding box center [1370, 501] width 297 height 398
click at [1511, 664] on section "k.abe Good Morning Naomi Enrollee Web Assistant Hello K.abe Welcome to Reliance…" at bounding box center [1370, 501] width 297 height 398
click at [1519, 660] on body "Naomi Enrollee Web Assistant Enrollee Web App Assistant k.abe Good Morning Naom…" at bounding box center [1370, 458] width 313 height 600
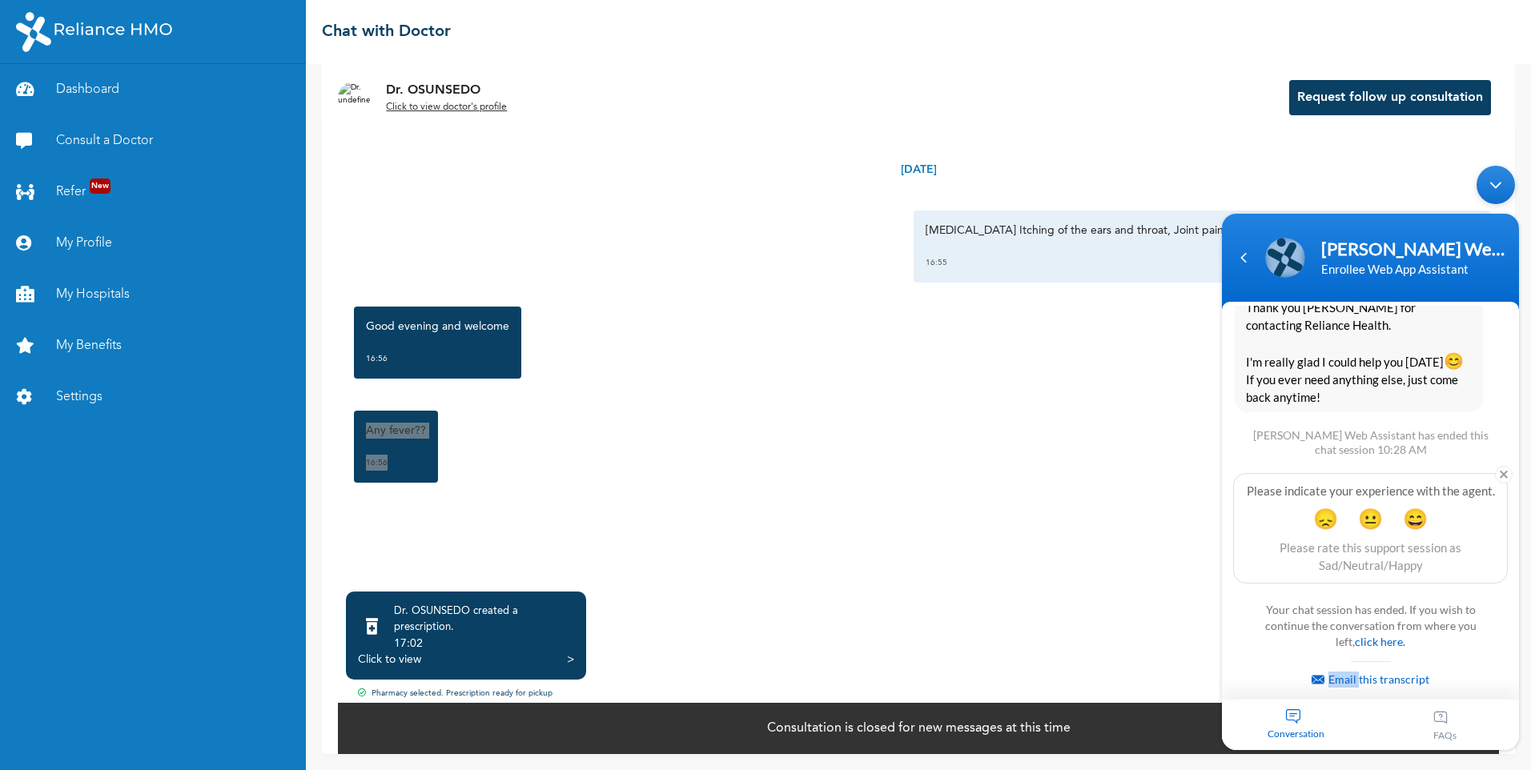
click at [1519, 660] on body "Naomi Enrollee Web Assistant Enrollee Web App Assistant k.abe Good Morning Naom…" at bounding box center [1370, 458] width 313 height 600
drag, startPoint x: 1519, startPoint y: 660, endPoint x: 1510, endPoint y: 656, distance: 10.0
click at [1510, 656] on section "k.abe Good Morning Naomi Enrollee Web Assistant Hello K.abe Welcome to Reliance…" at bounding box center [1370, 501] width 297 height 398
click at [1309, 722] on div "Conversation" at bounding box center [1296, 725] width 149 height 50
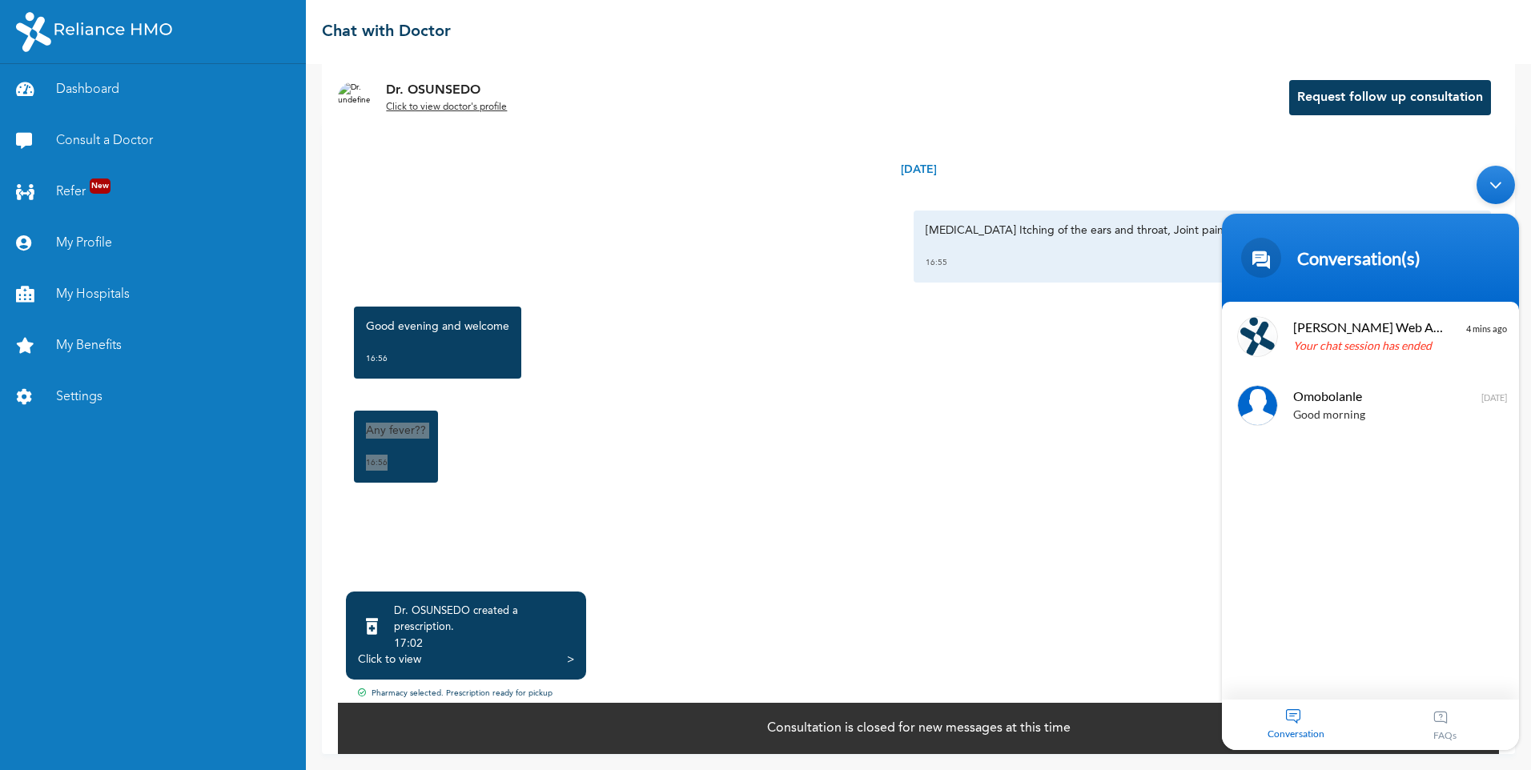
click at [1300, 720] on div "Conversation" at bounding box center [1296, 725] width 149 height 50
click at [1319, 668] on div "Naomi Enrollee Web Assistant Your chat session has ended 4 mins ago Omobolanle …" at bounding box center [1370, 501] width 297 height 398
click at [1471, 666] on div at bounding box center [1477, 668] width 43 height 43
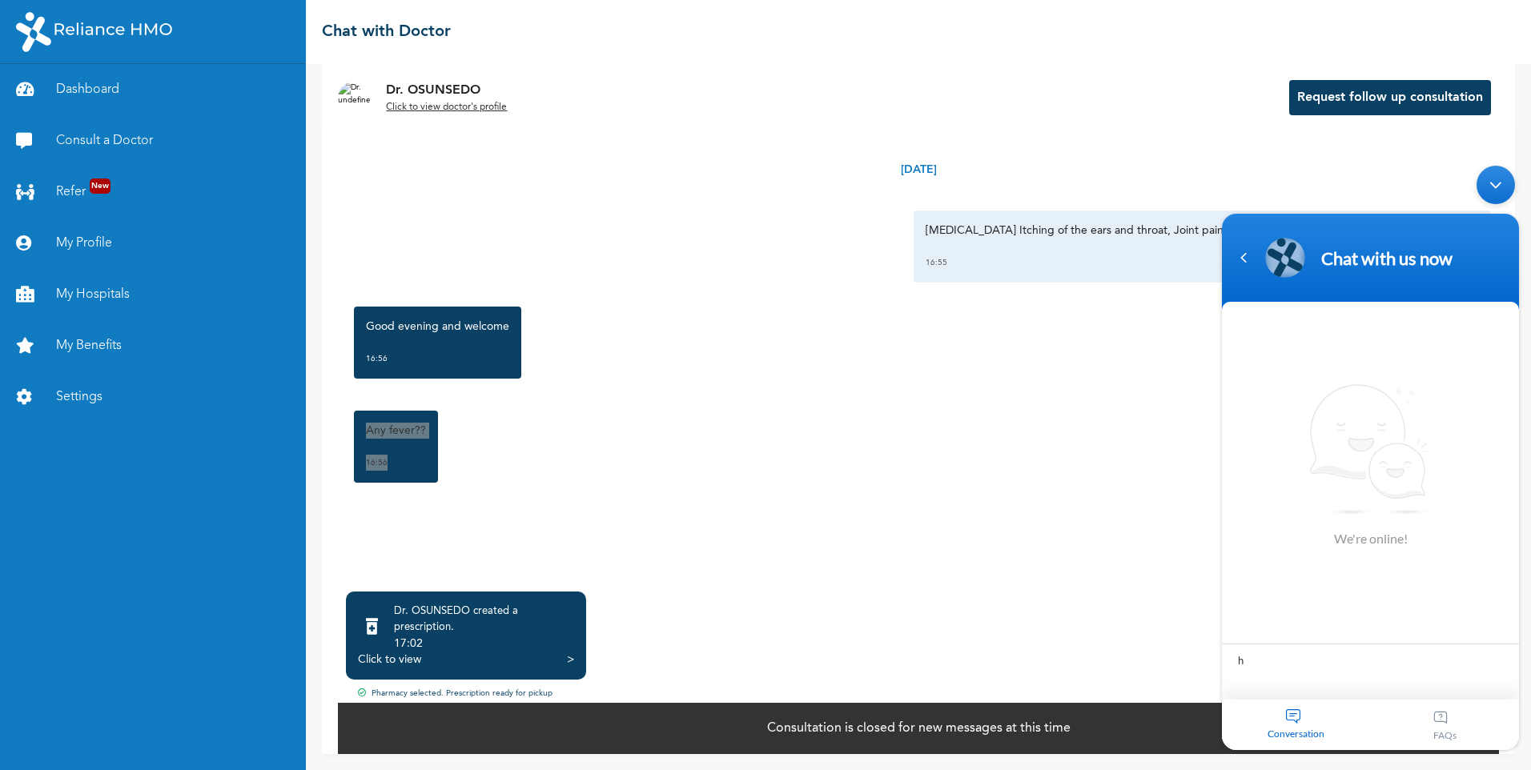
type textarea "hi"
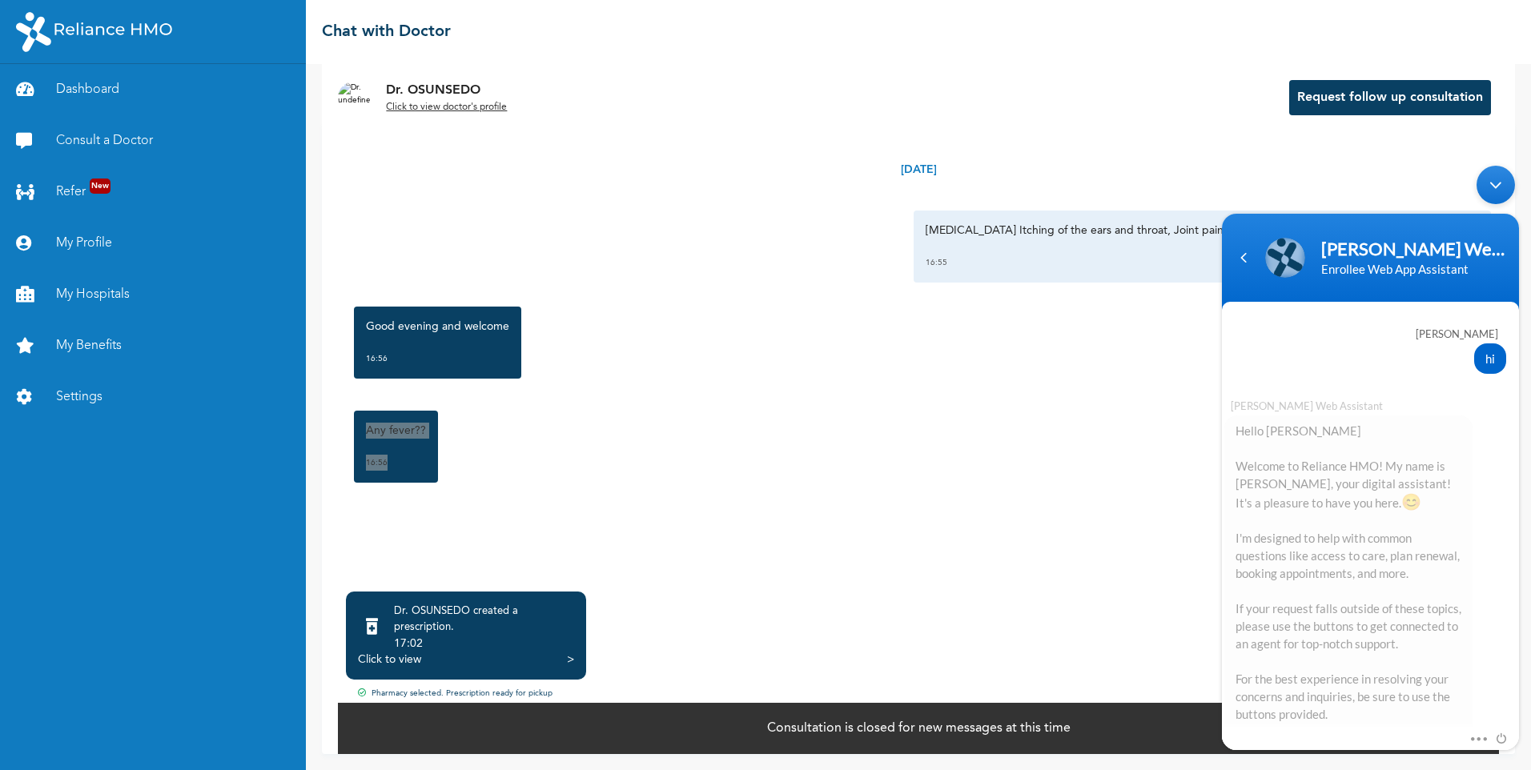
scroll to position [308, 0]
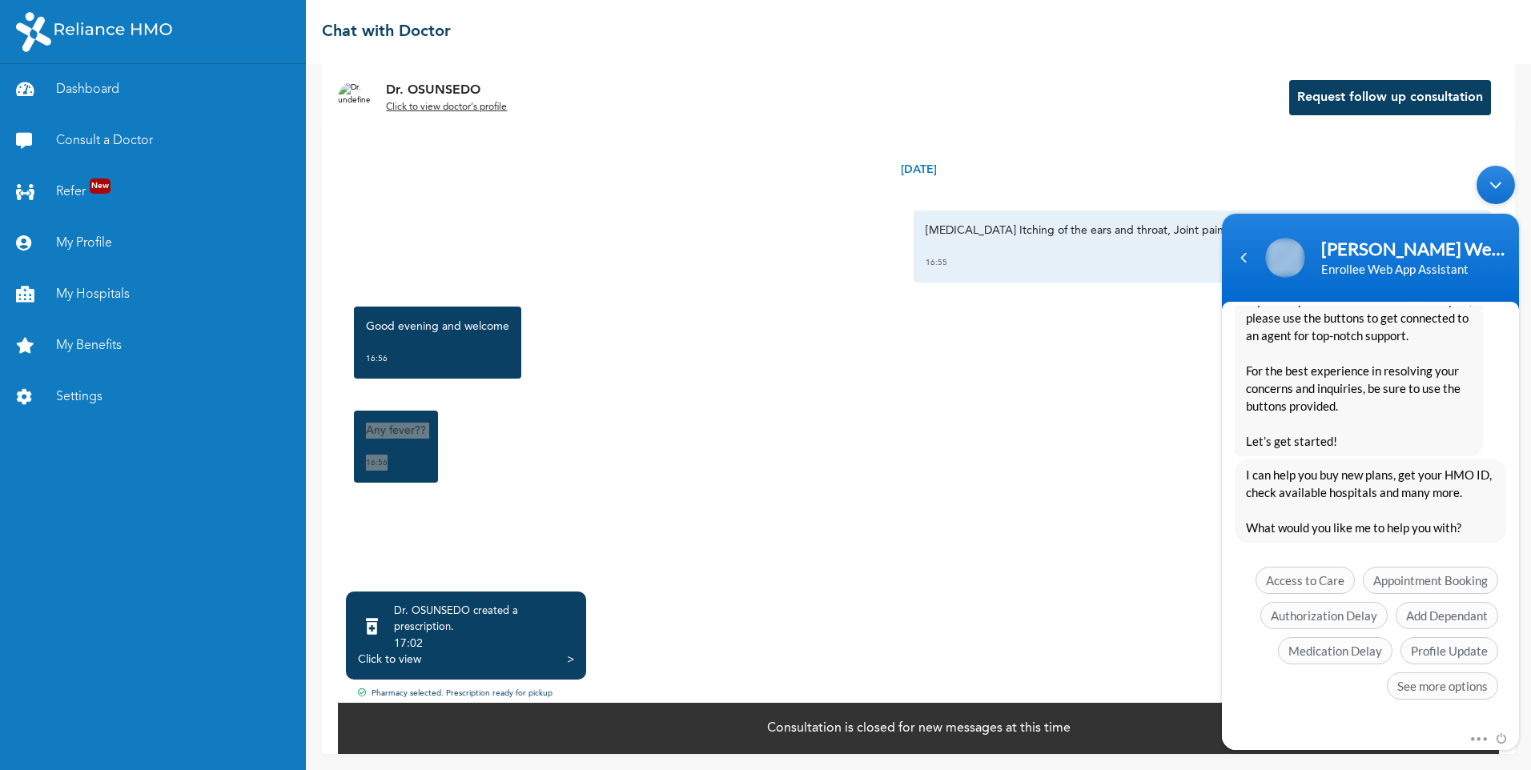
click at [1350, 621] on span "Authorization Delay" at bounding box center [1323, 615] width 127 height 27
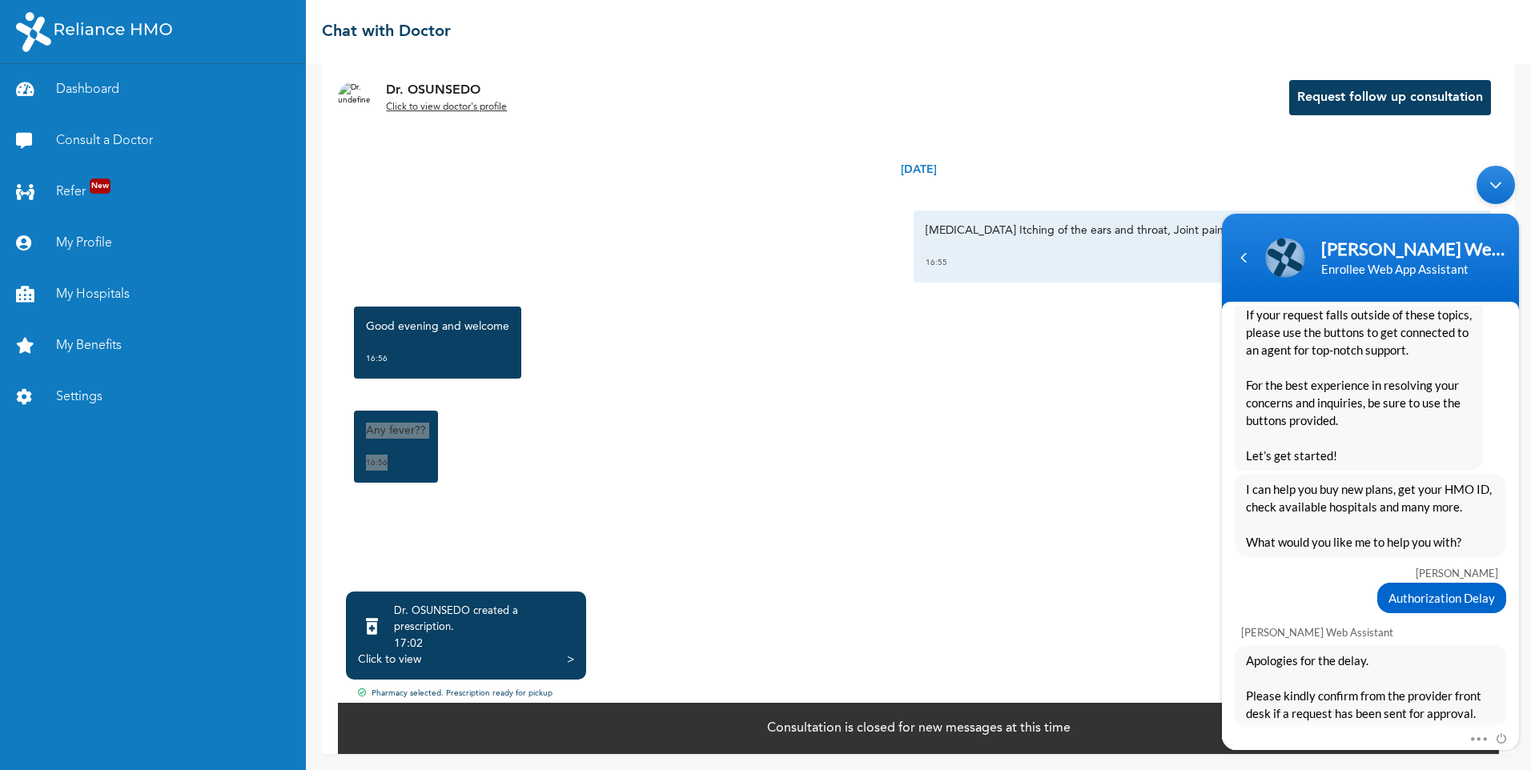
scroll to position [428, 0]
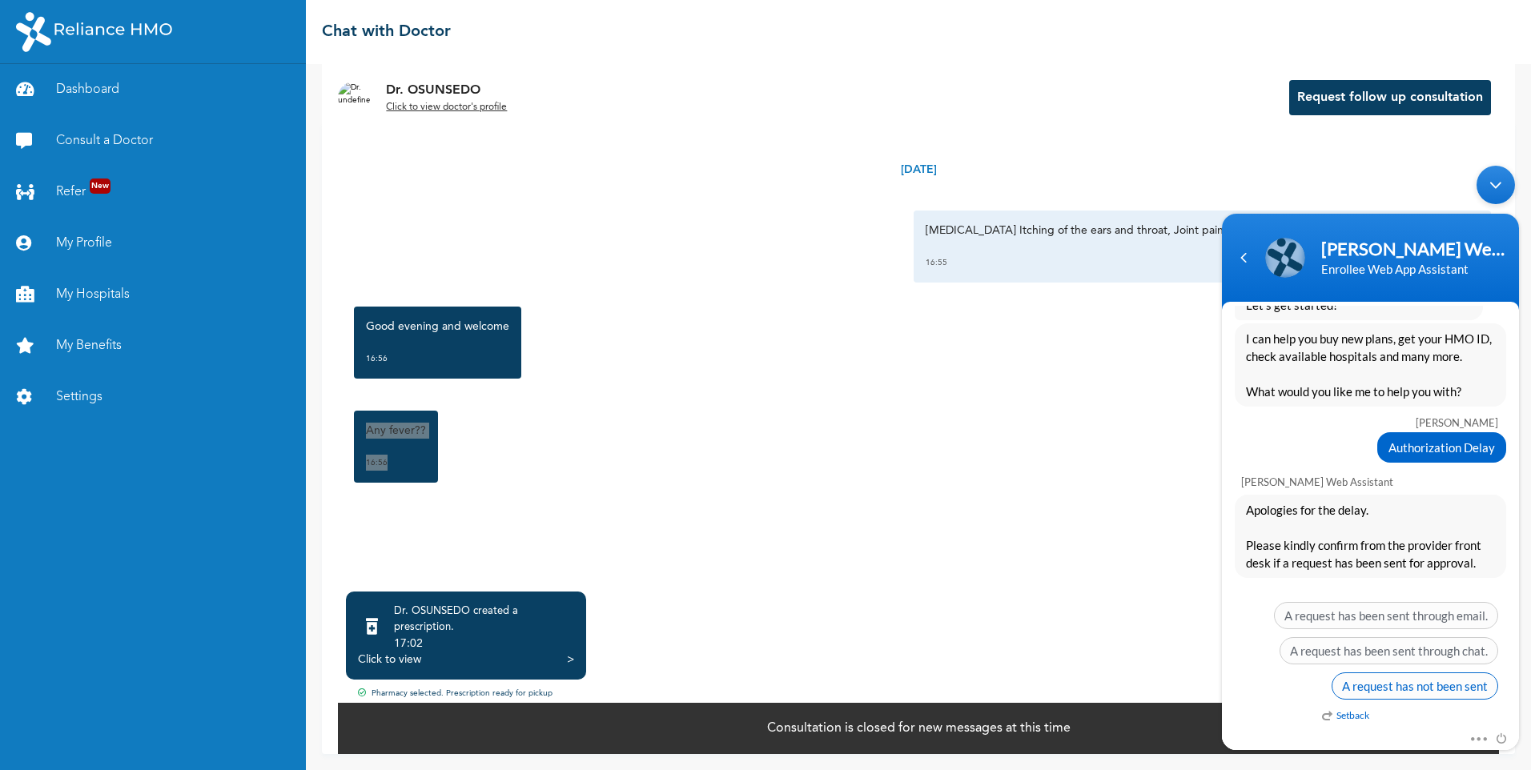
click at [1417, 692] on span "A request has not been sent" at bounding box center [1414, 685] width 167 height 27
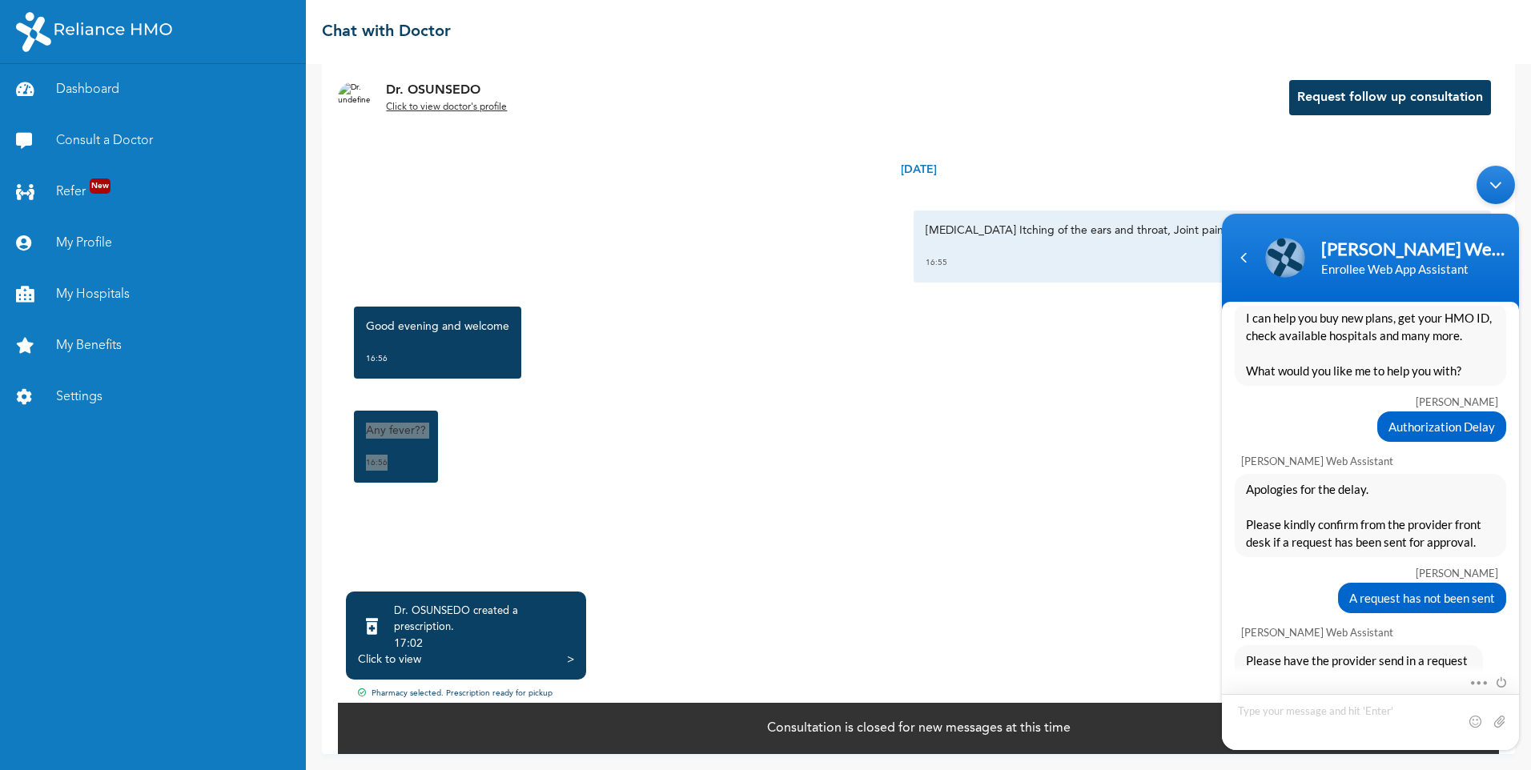
scroll to position [672, 0]
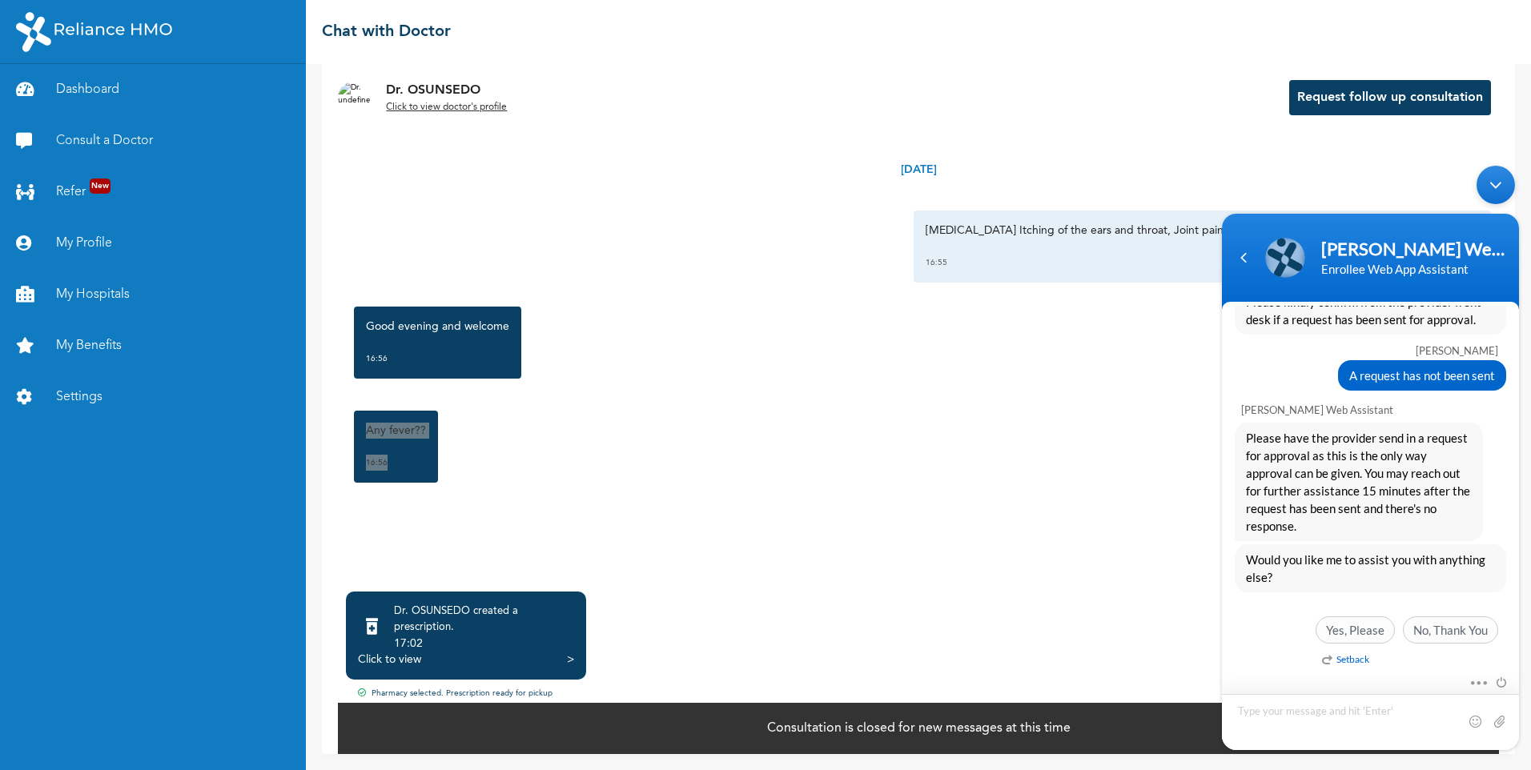
click at [1323, 709] on textarea "Type your message and hit 'Enter'" at bounding box center [1370, 722] width 297 height 56
type textarea "approval code for drugs"
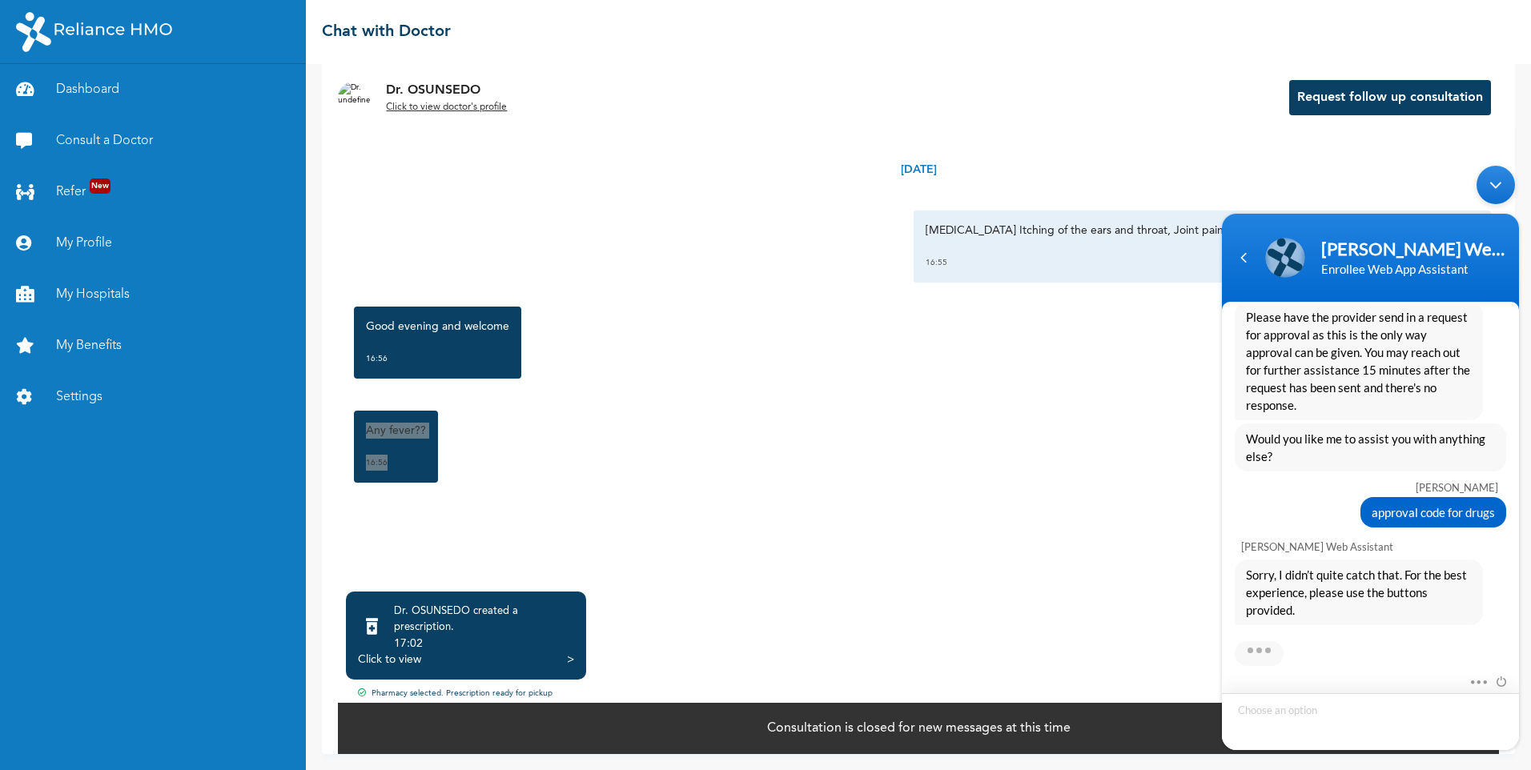
scroll to position [877, 0]
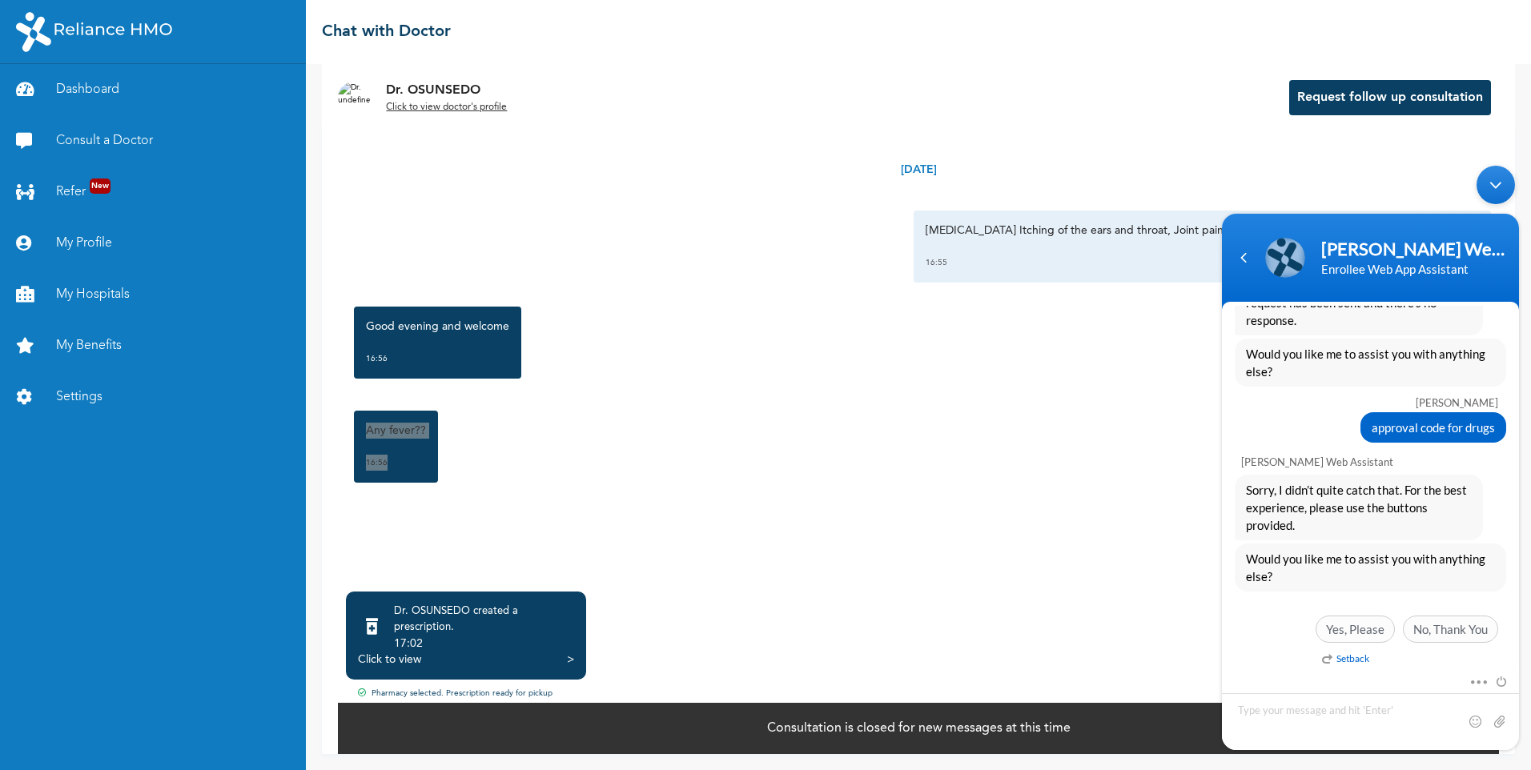
click at [1507, 203] on body "Naomi Enrollee Web Assistant Enrollee Web App Assistant k.abe hi Naomi Enrollee…" at bounding box center [1370, 458] width 313 height 600
click at [1504, 197] on div "Minimize live chat window" at bounding box center [1495, 185] width 38 height 38
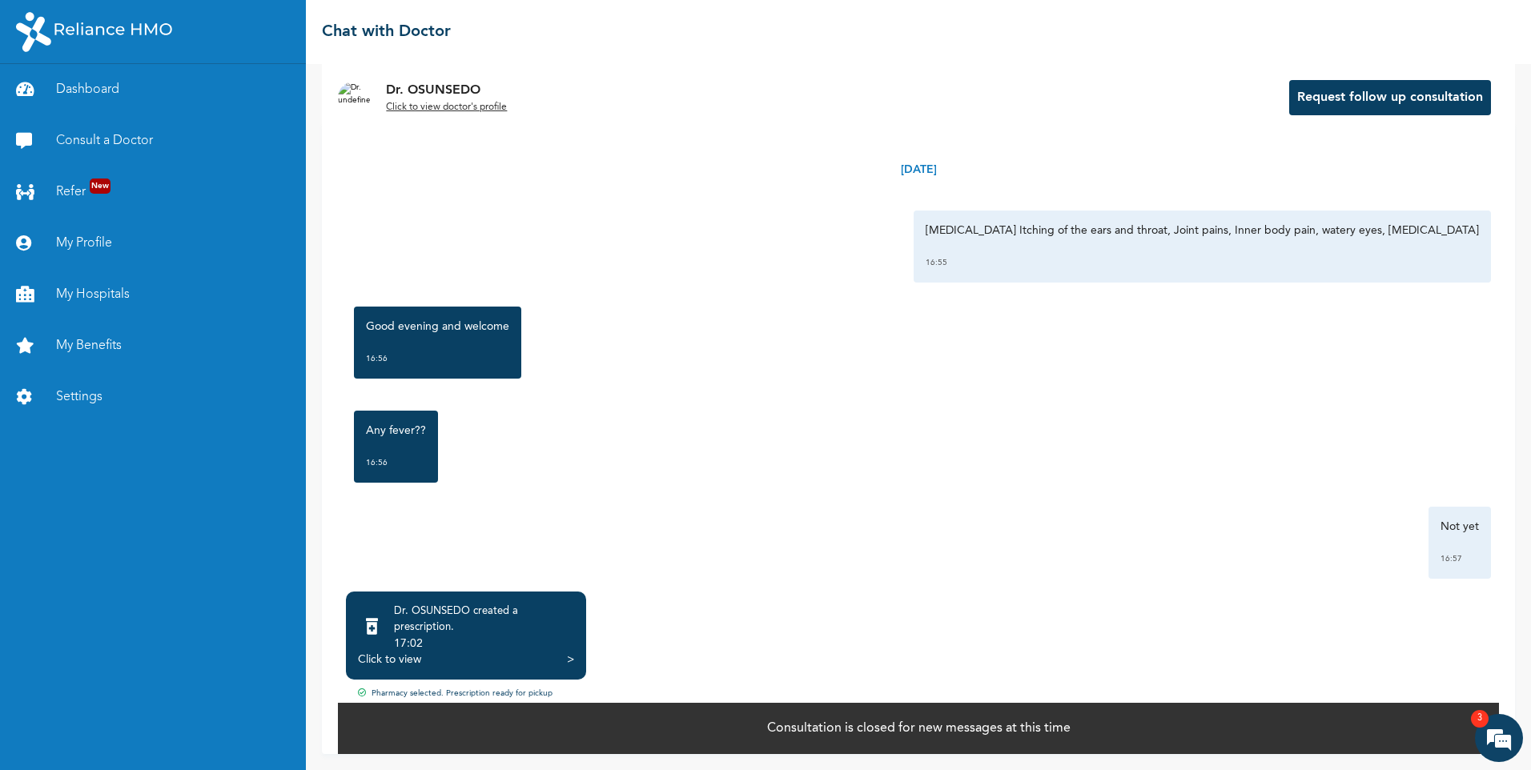
click at [506, 652] on div "Click to view >" at bounding box center [466, 660] width 216 height 16
click at [510, 688] on div "Pharmacy selected. Prescription ready for pickup" at bounding box center [918, 695] width 1161 height 14
click at [420, 652] on div "Click to view" at bounding box center [389, 660] width 63 height 16
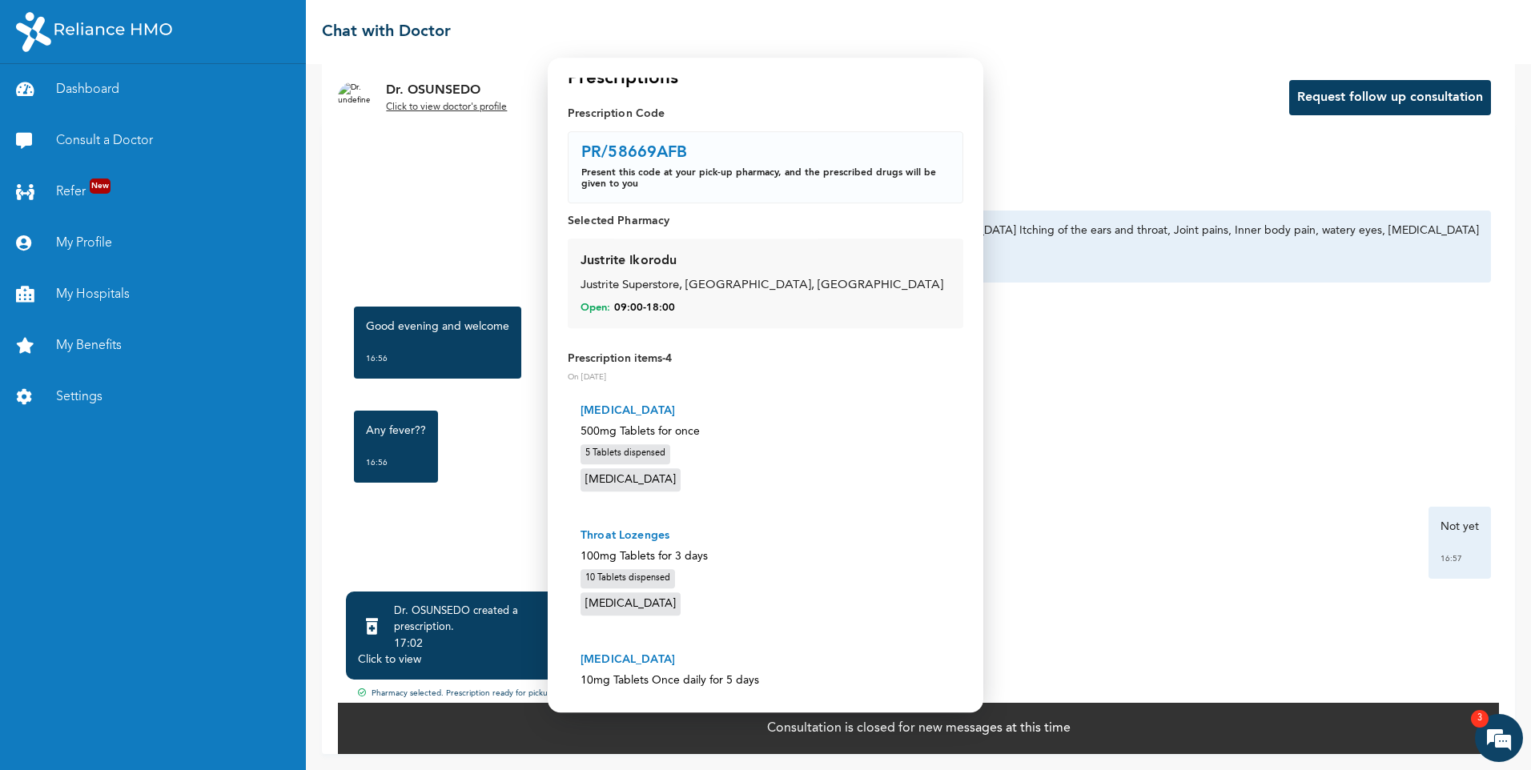
scroll to position [0, 0]
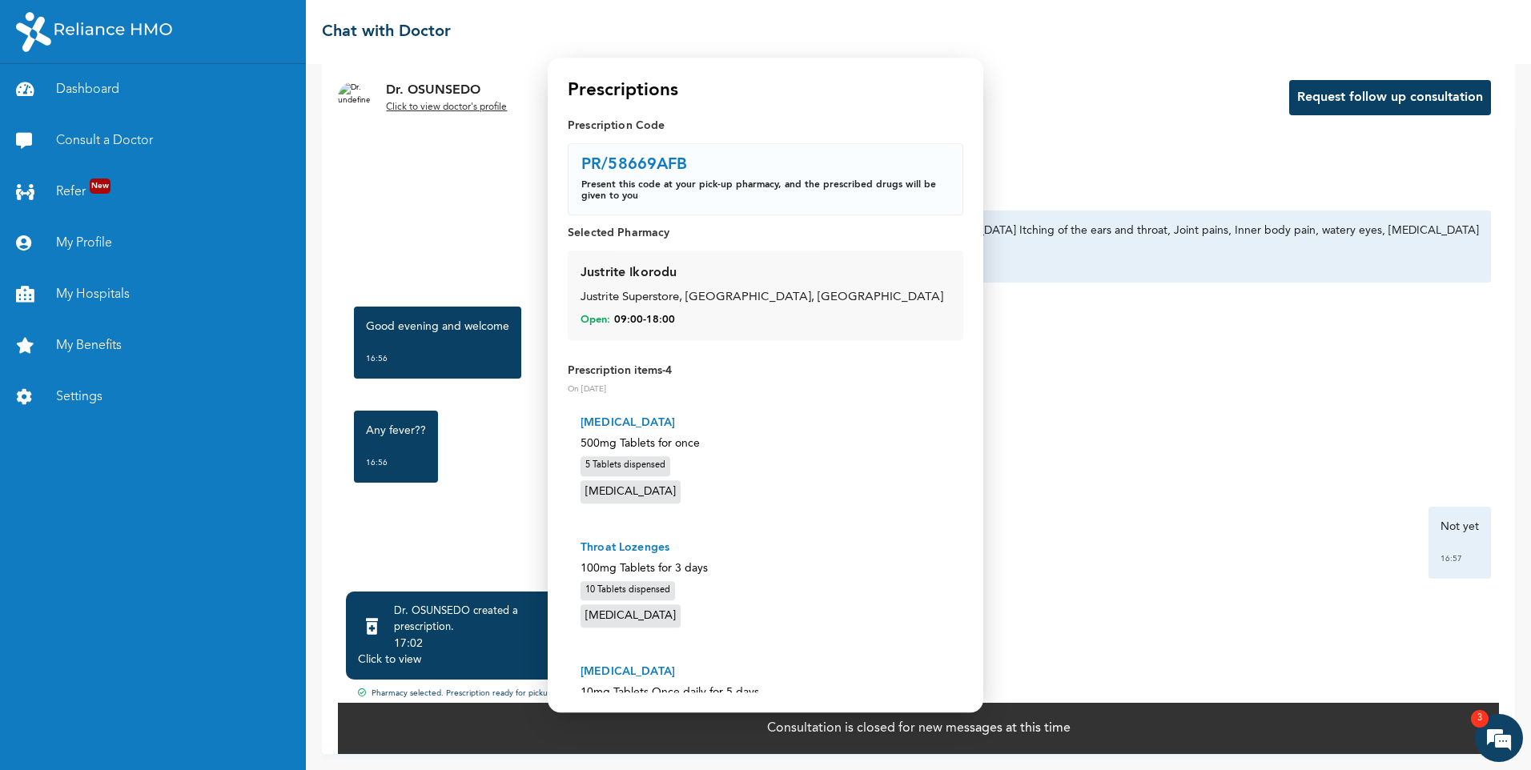
drag, startPoint x: 1466, startPoint y: 0, endPoint x: 1110, endPoint y: 250, distance: 434.4
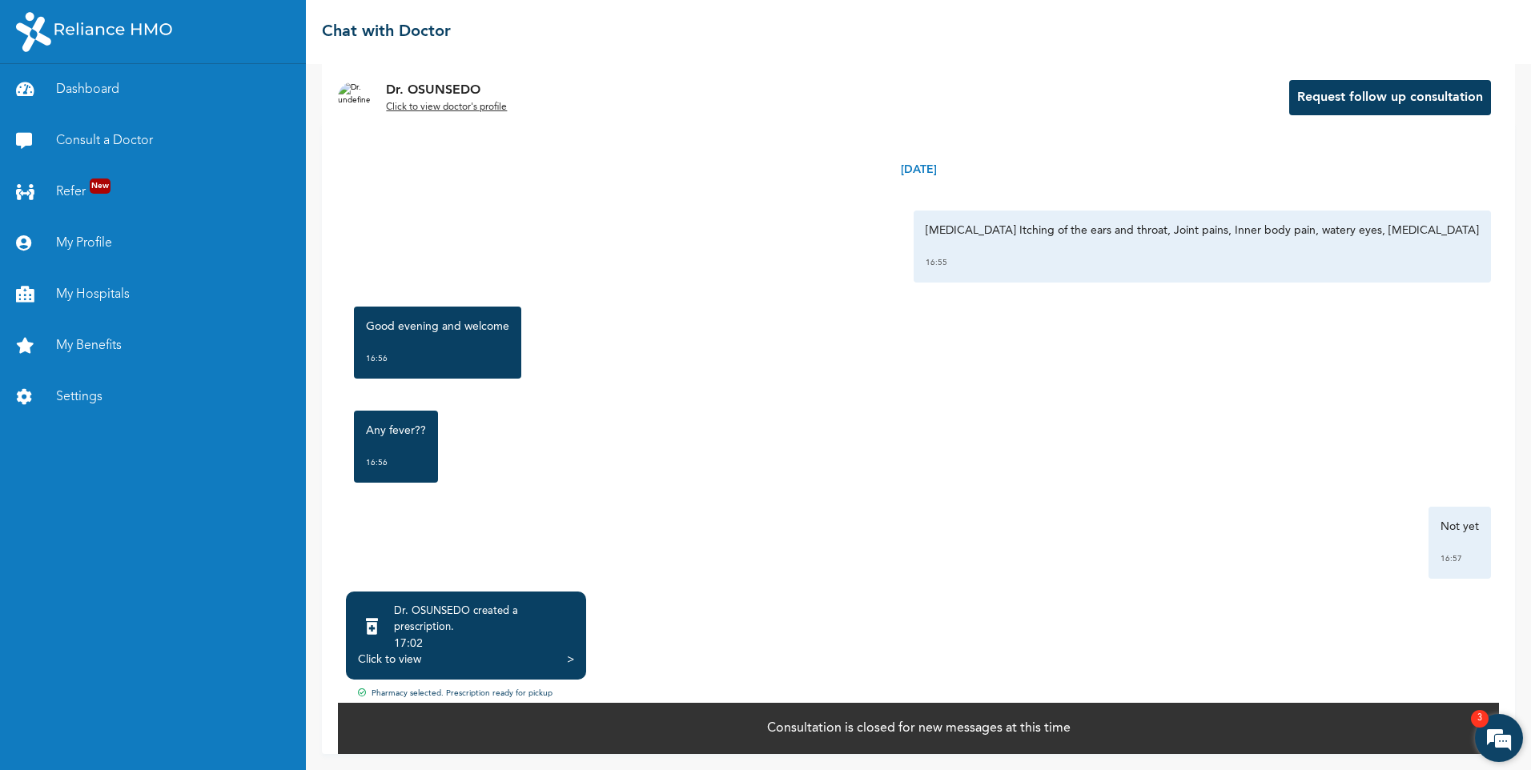
click at [1477, 735] on em at bounding box center [1498, 737] width 43 height 43
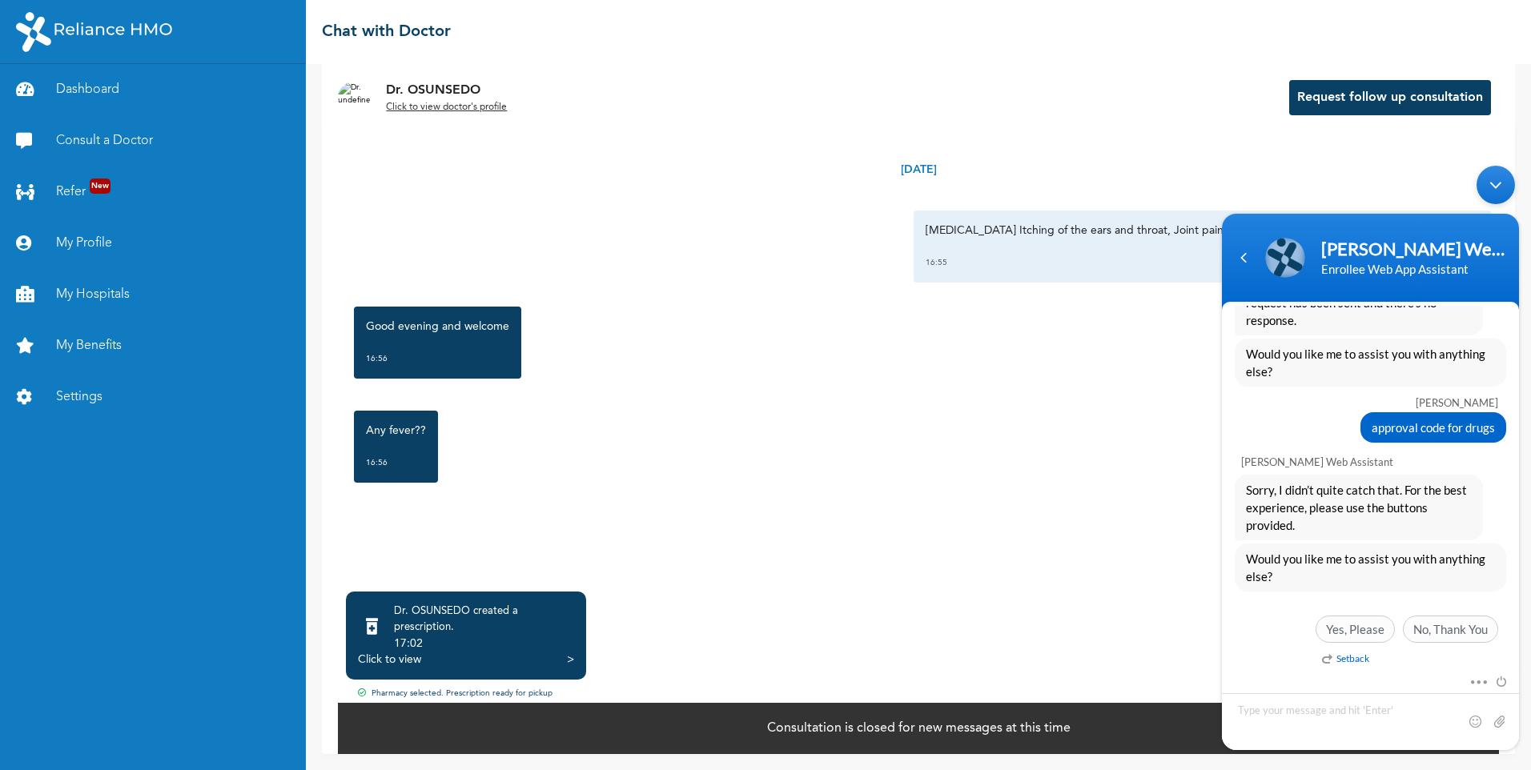
click at [873, 491] on div "Any fever?? 16:56" at bounding box center [918, 447] width 1145 height 88
click at [949, 454] on div "Any fever?? 16:56" at bounding box center [918, 447] width 1145 height 88
click at [1497, 184] on div "Minimize live chat window" at bounding box center [1495, 185] width 38 height 38
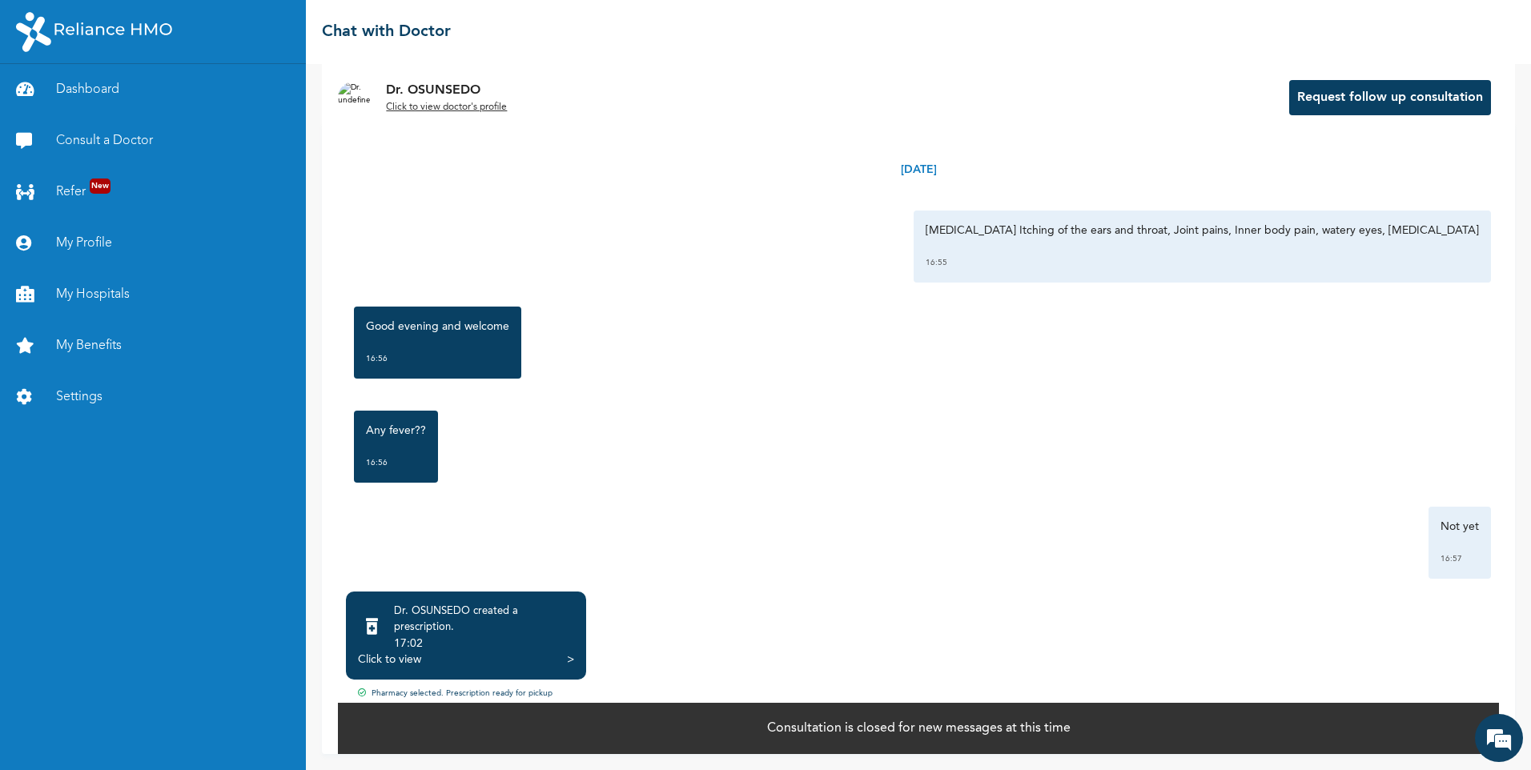
click at [419, 652] on div "Click to view" at bounding box center [389, 660] width 63 height 16
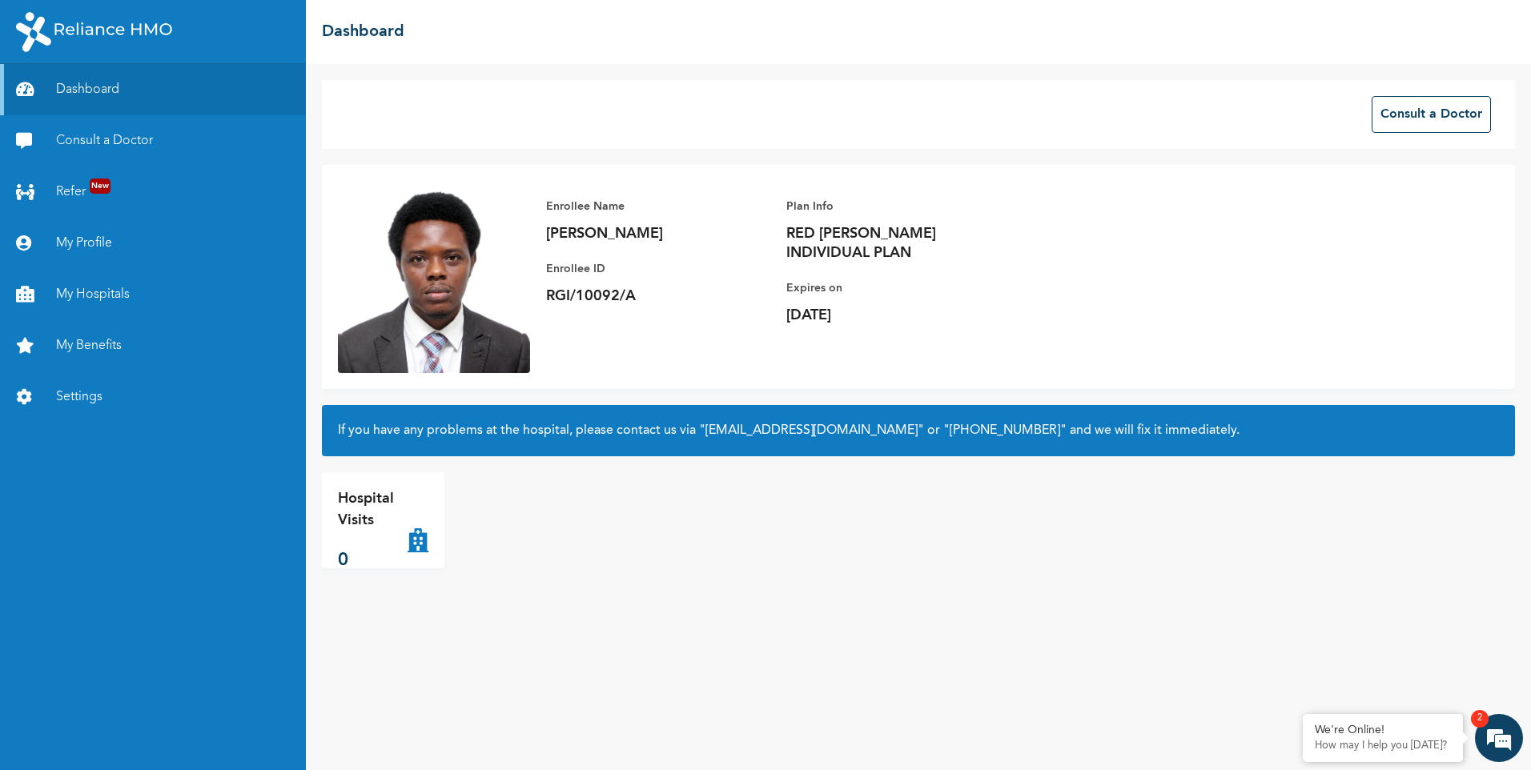
scroll to position [1184, 0]
